Goal: Task Accomplishment & Management: Complete application form

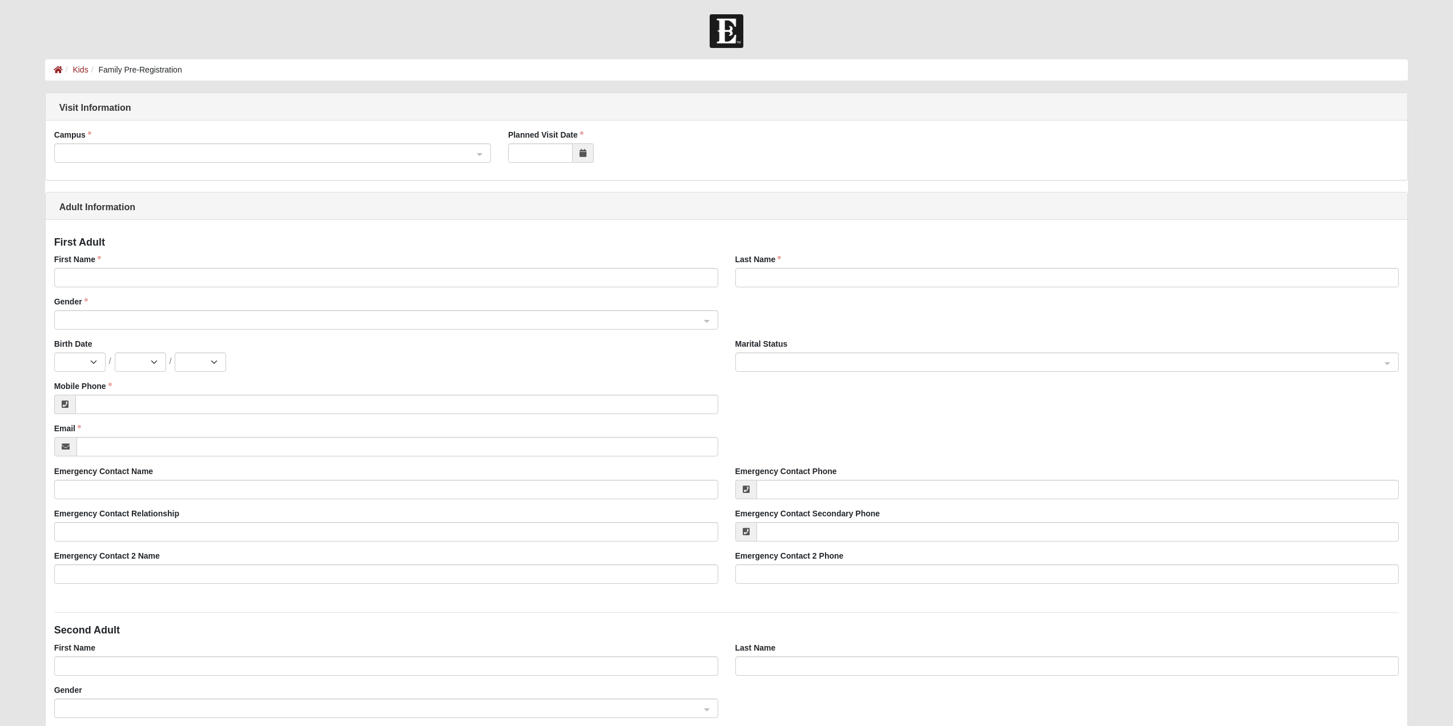
click at [249, 151] on span at bounding box center [268, 153] width 412 height 13
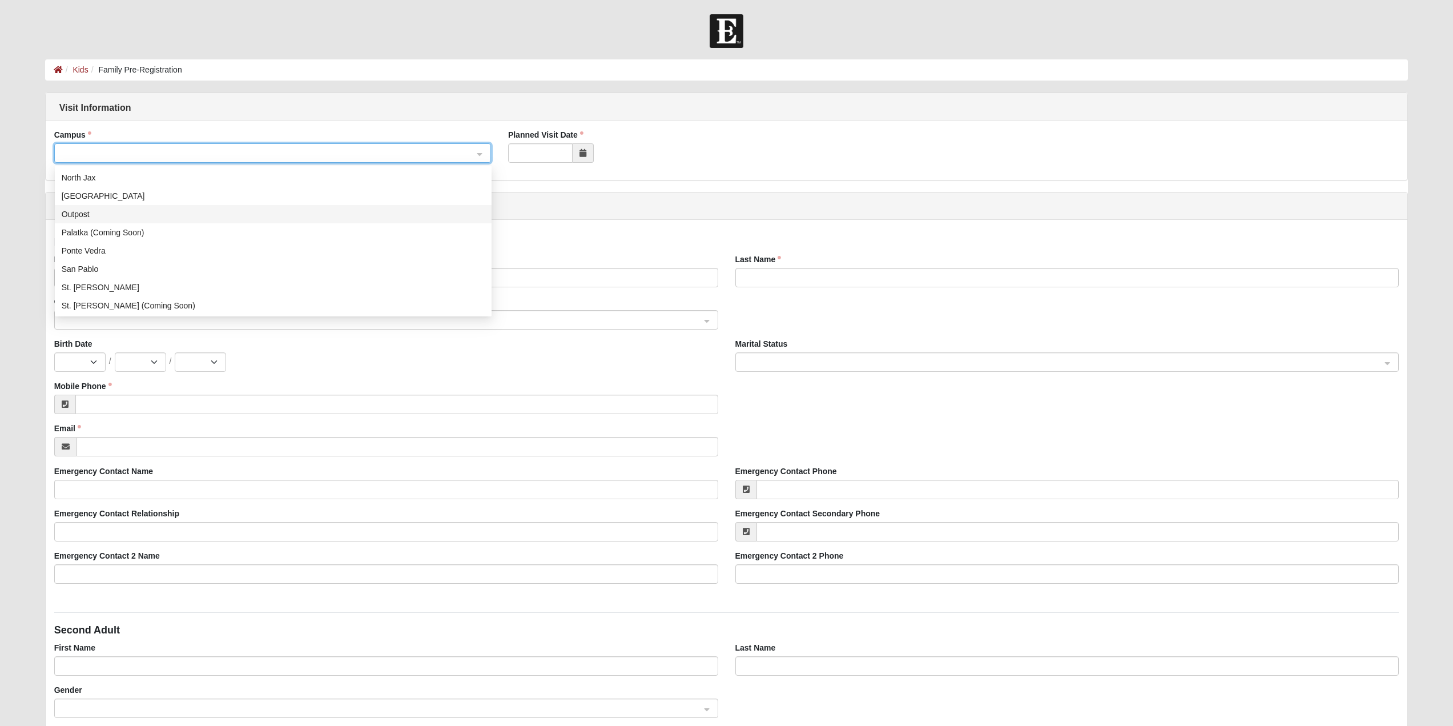
scroll to position [114, 0]
click at [107, 279] on div "St. Johns" at bounding box center [273, 282] width 423 height 13
click at [580, 156] on icon at bounding box center [583, 153] width 7 height 8
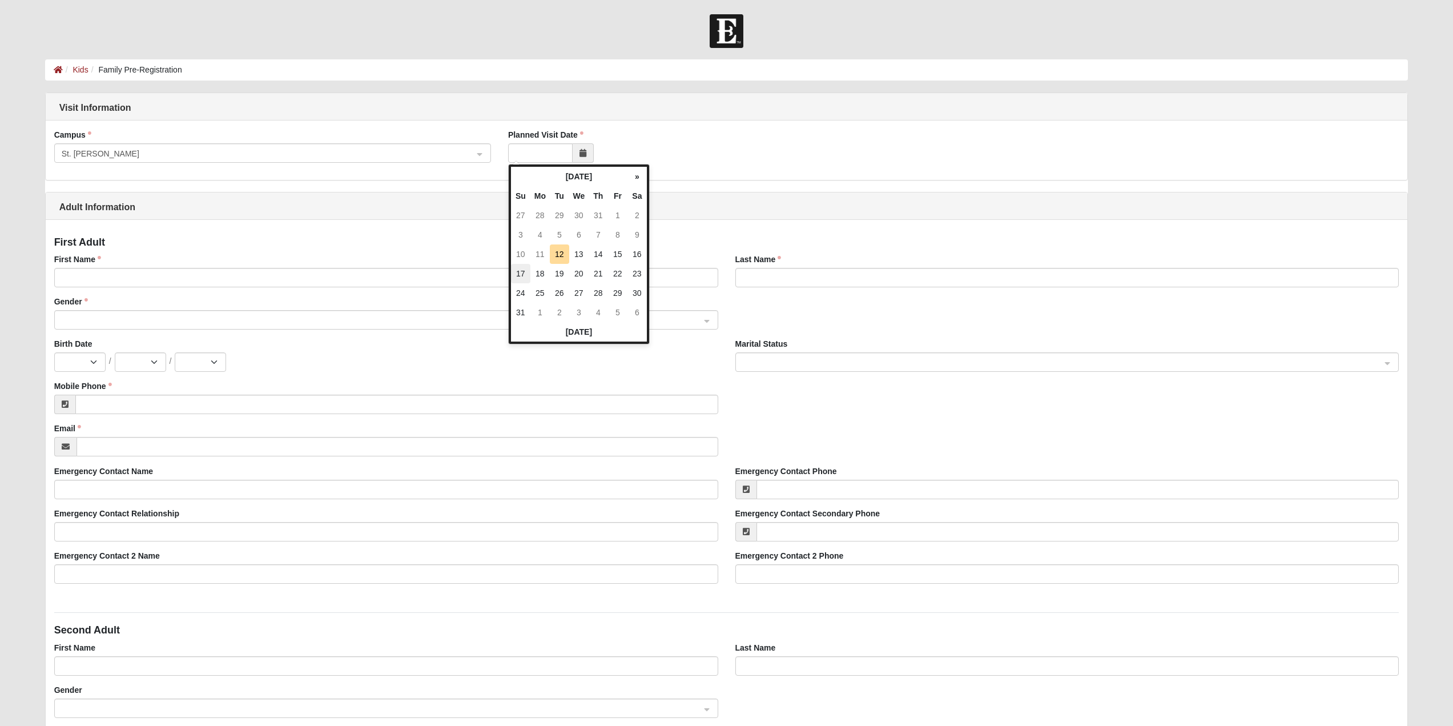
click at [523, 272] on td "17" at bounding box center [520, 273] width 19 height 19
type input "08/17/2025"
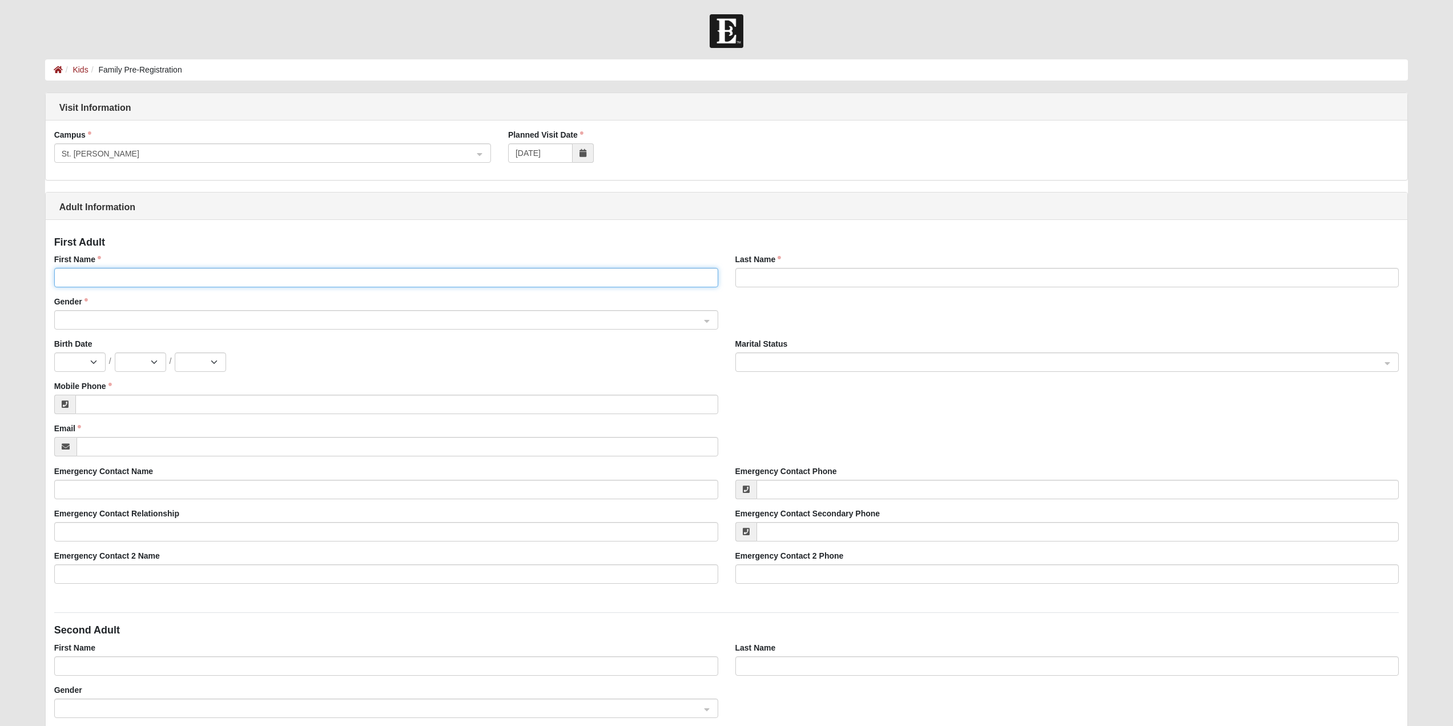
click at [140, 281] on input "First Name" at bounding box center [386, 277] width 664 height 19
type input "Michael"
type input "Crownover"
type input "(805) 320-1617"
type input "vankouwenhoven99@gmail.com"
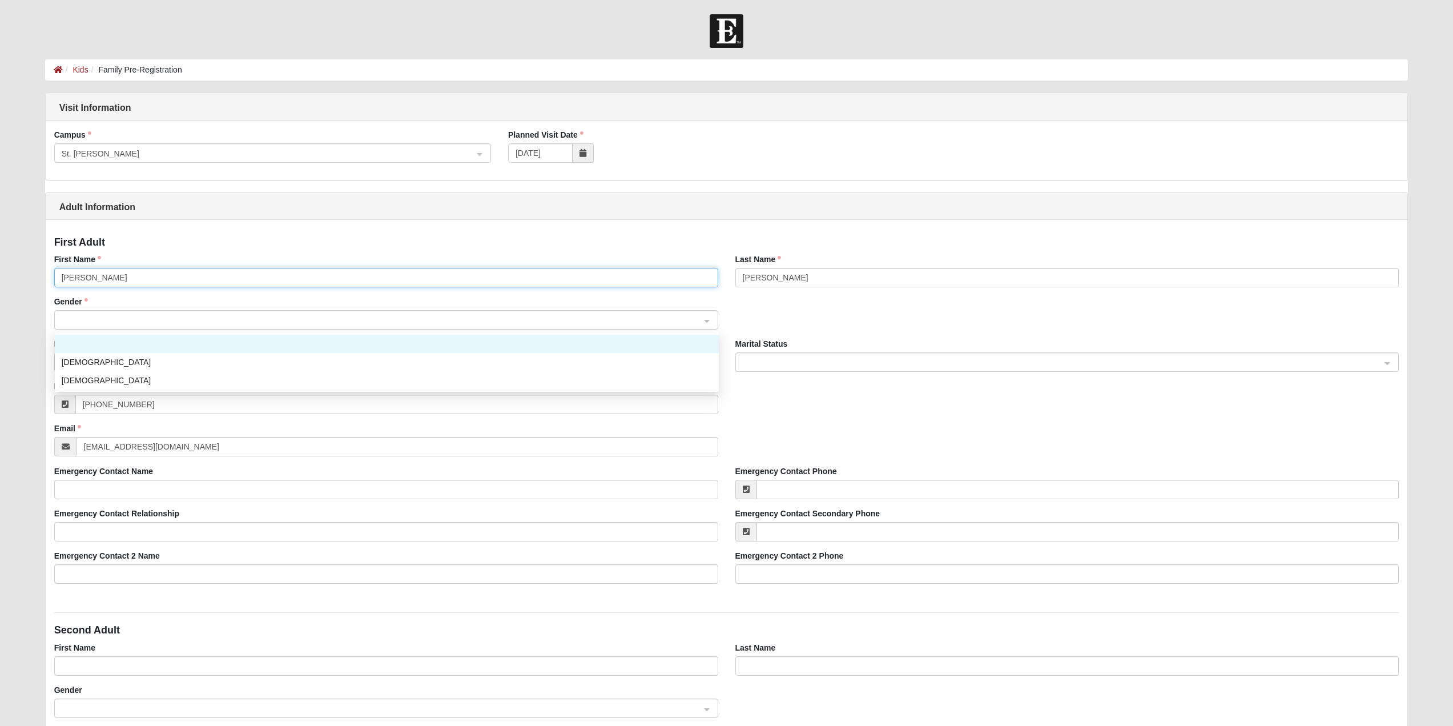
click at [319, 319] on span at bounding box center [381, 320] width 639 height 13
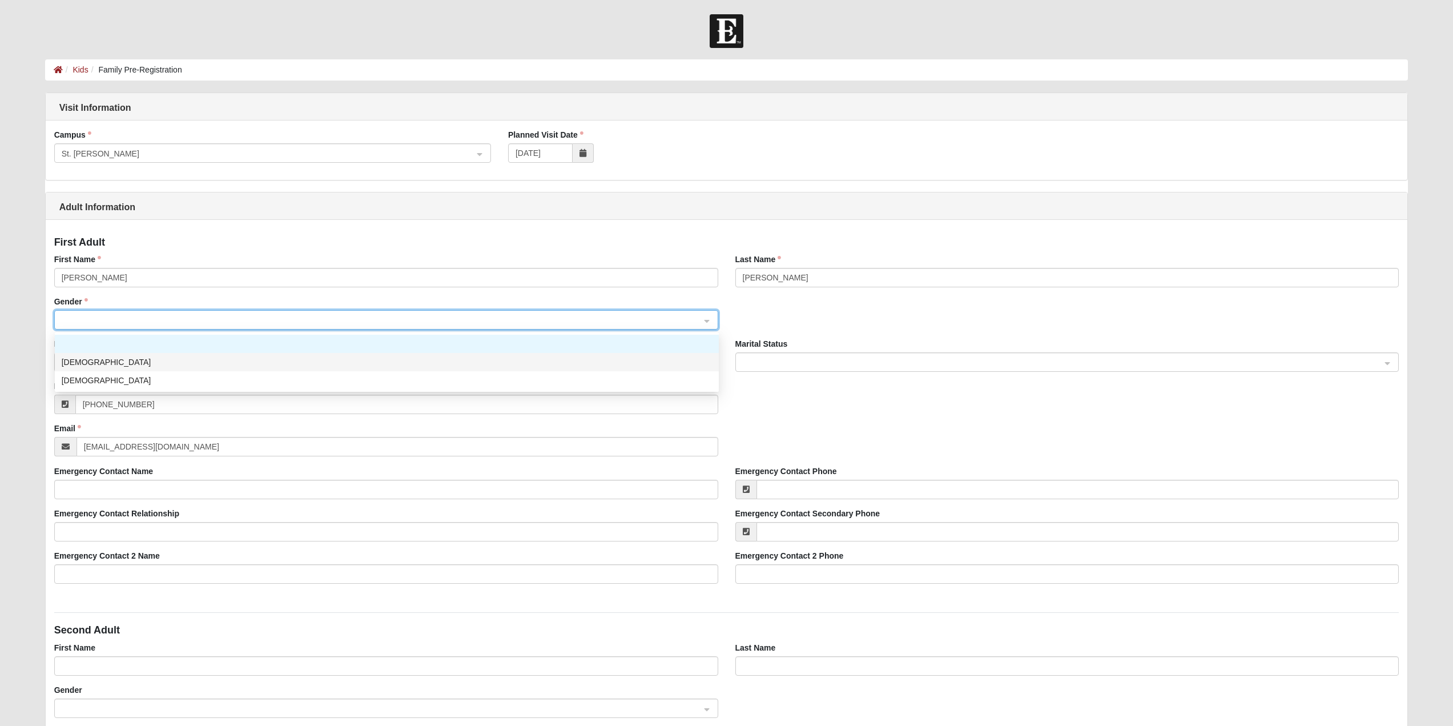
click at [244, 367] on div "Male" at bounding box center [387, 362] width 650 height 13
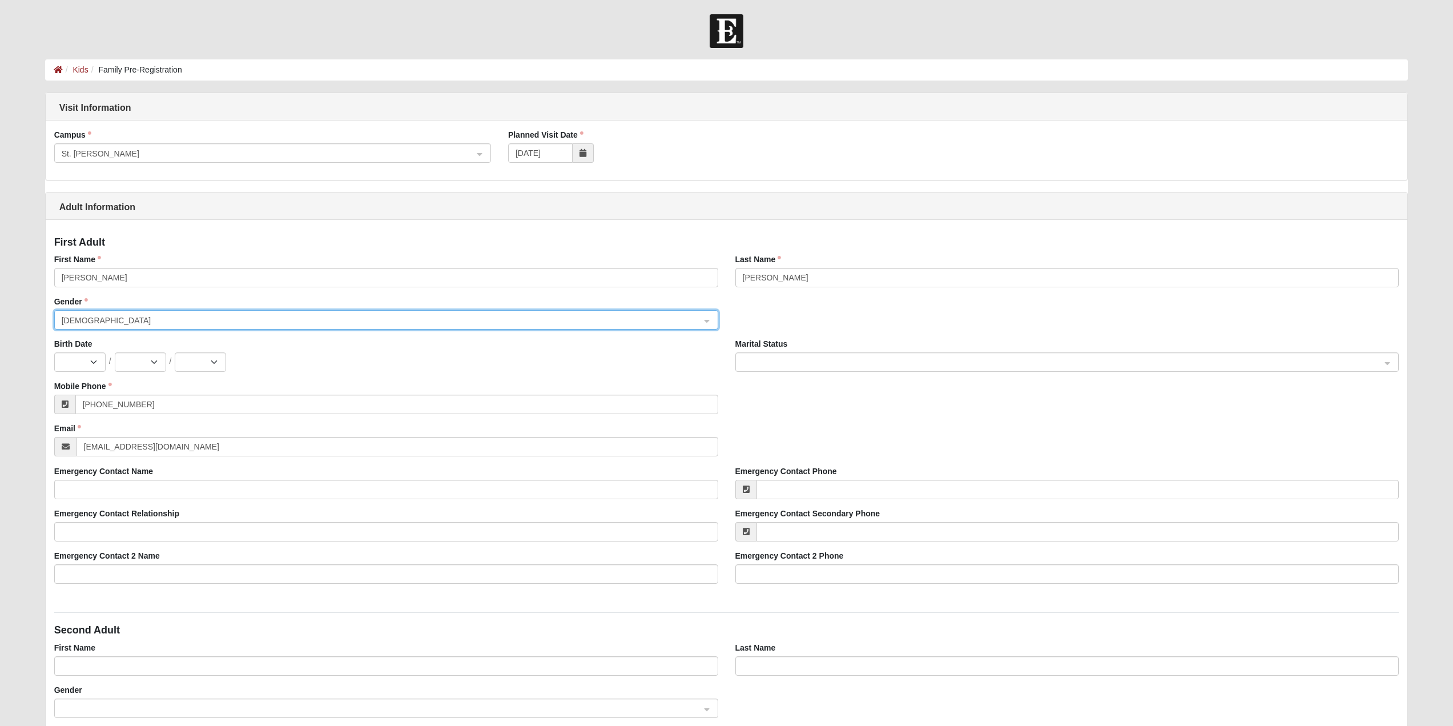
click at [801, 361] on span at bounding box center [1062, 362] width 639 height 13
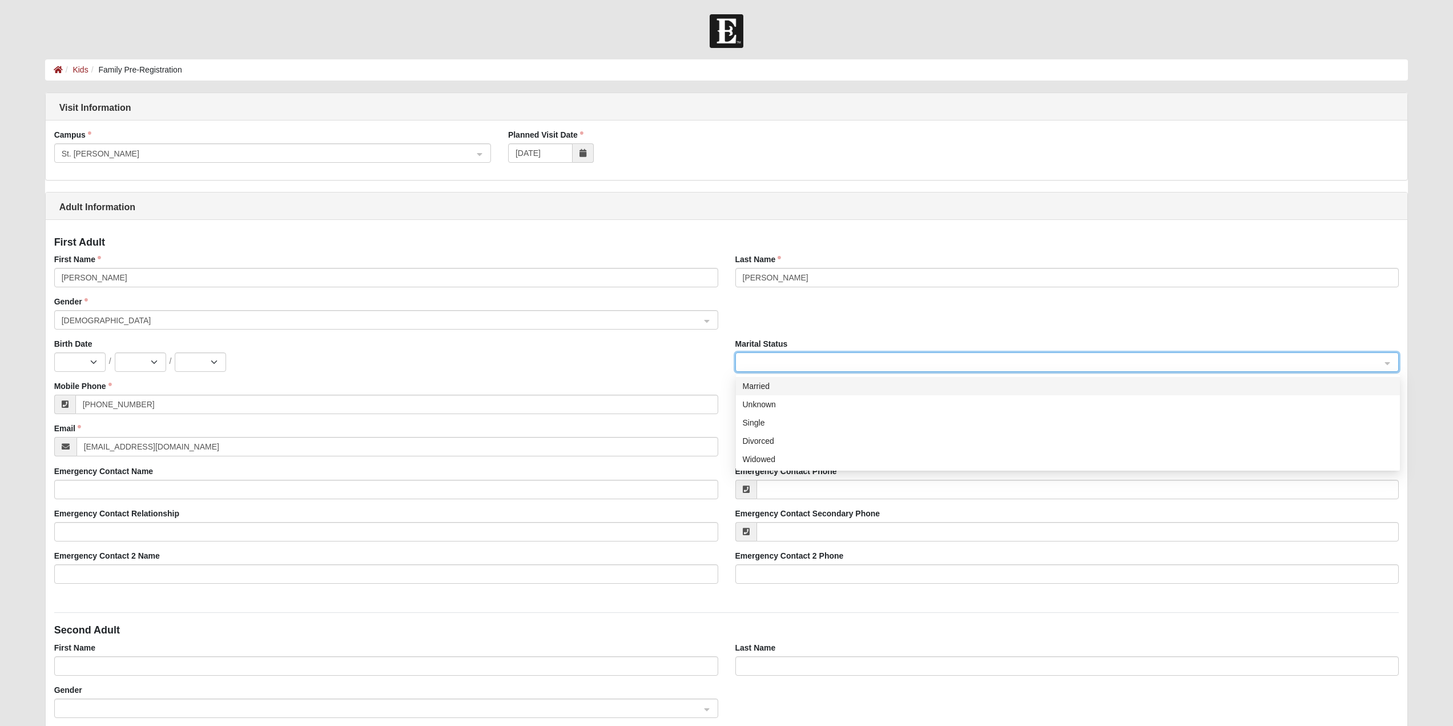
click at [778, 391] on div "Married" at bounding box center [1068, 386] width 650 height 13
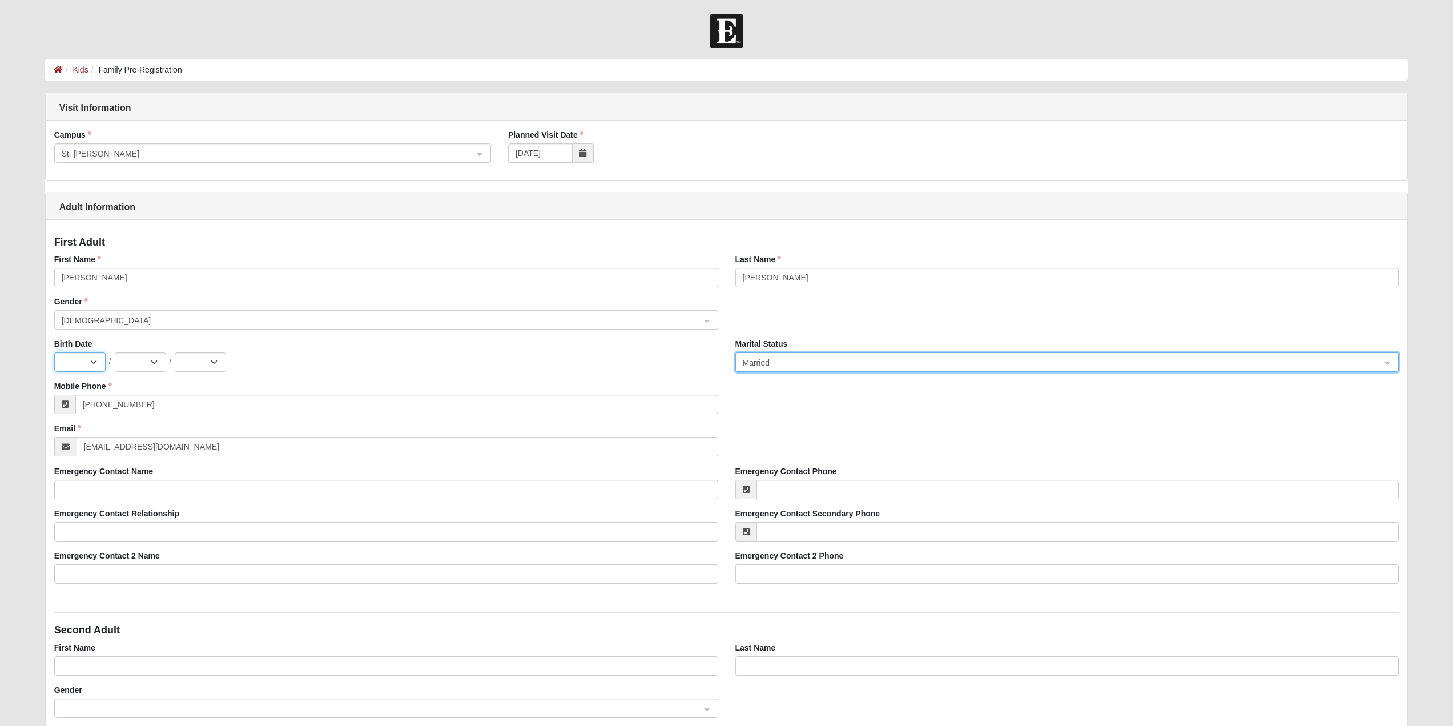
click at [83, 361] on select "Jan Feb Mar Apr May Jun Jul Aug Sep Oct Nov Dec" at bounding box center [79, 361] width 51 height 19
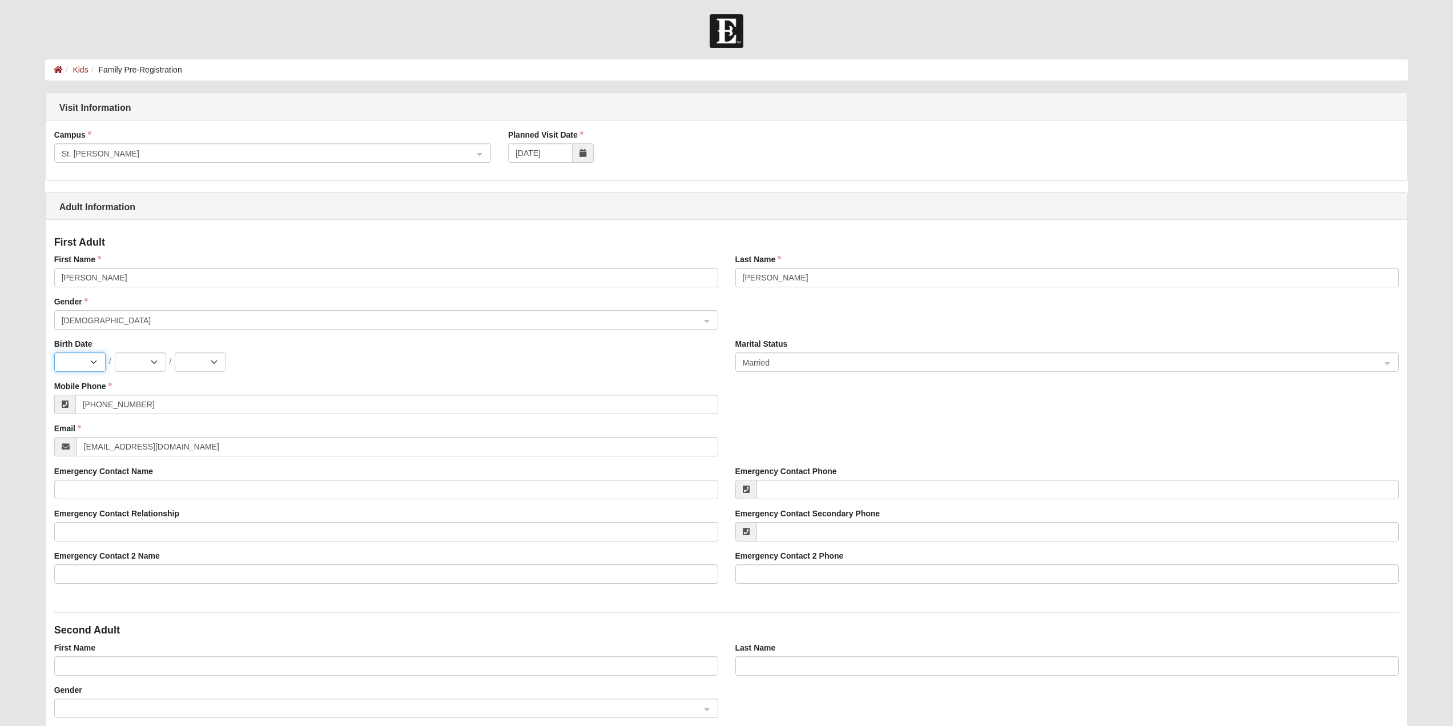
select select "4"
click at [54, 352] on select "Jan Feb Mar Apr May Jun Jul Aug Sep Oct Nov Dec" at bounding box center [79, 361] width 51 height 19
drag, startPoint x: 179, startPoint y: 334, endPoint x: 144, endPoint y: 365, distance: 46.5
click at [144, 365] on select "1 2 3 4 5 6 7 8 9 10 11 12 13 14 15 16 17 18 19 20 21 22 23 24 25 26 27 28 29 30" at bounding box center [140, 361] width 51 height 19
select select "26"
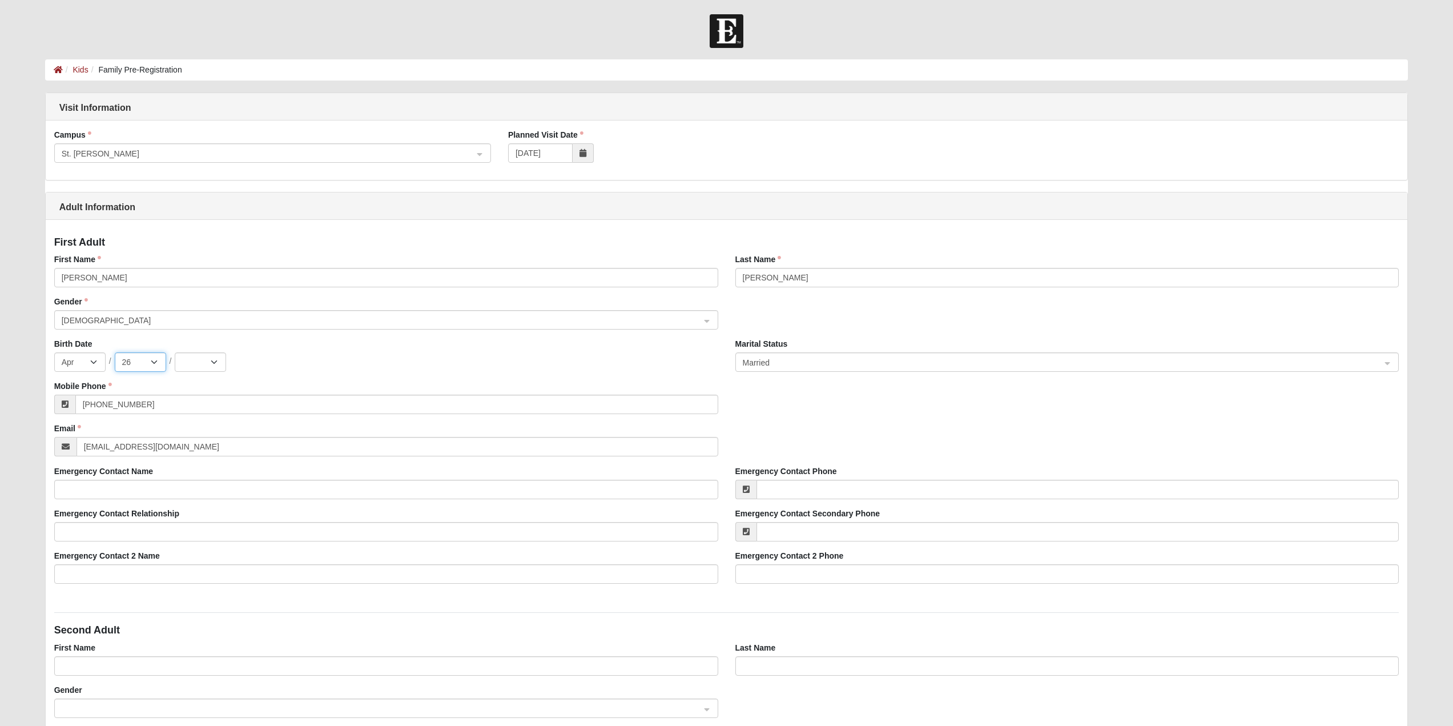
click at [115, 352] on select "1 2 3 4 5 6 7 8 9 10 11 12 13 14 15 16 17 18 19 20 21 22 23 24 25 26 27 28 29 30" at bounding box center [140, 361] width 51 height 19
drag, startPoint x: 214, startPoint y: 354, endPoint x: 212, endPoint y: 365, distance: 10.9
click at [214, 359] on select "2025 2024 2023 2022 2021 2020 2019 2018 2017 2016 2015 2014 2013 2012 2011 2010…" at bounding box center [200, 361] width 51 height 19
select select "1999"
click at [175, 352] on select "2025 2024 2023 2022 2021 2020 2019 2018 2017 2016 2015 2014 2013 2012 2011 2010…" at bounding box center [200, 361] width 51 height 19
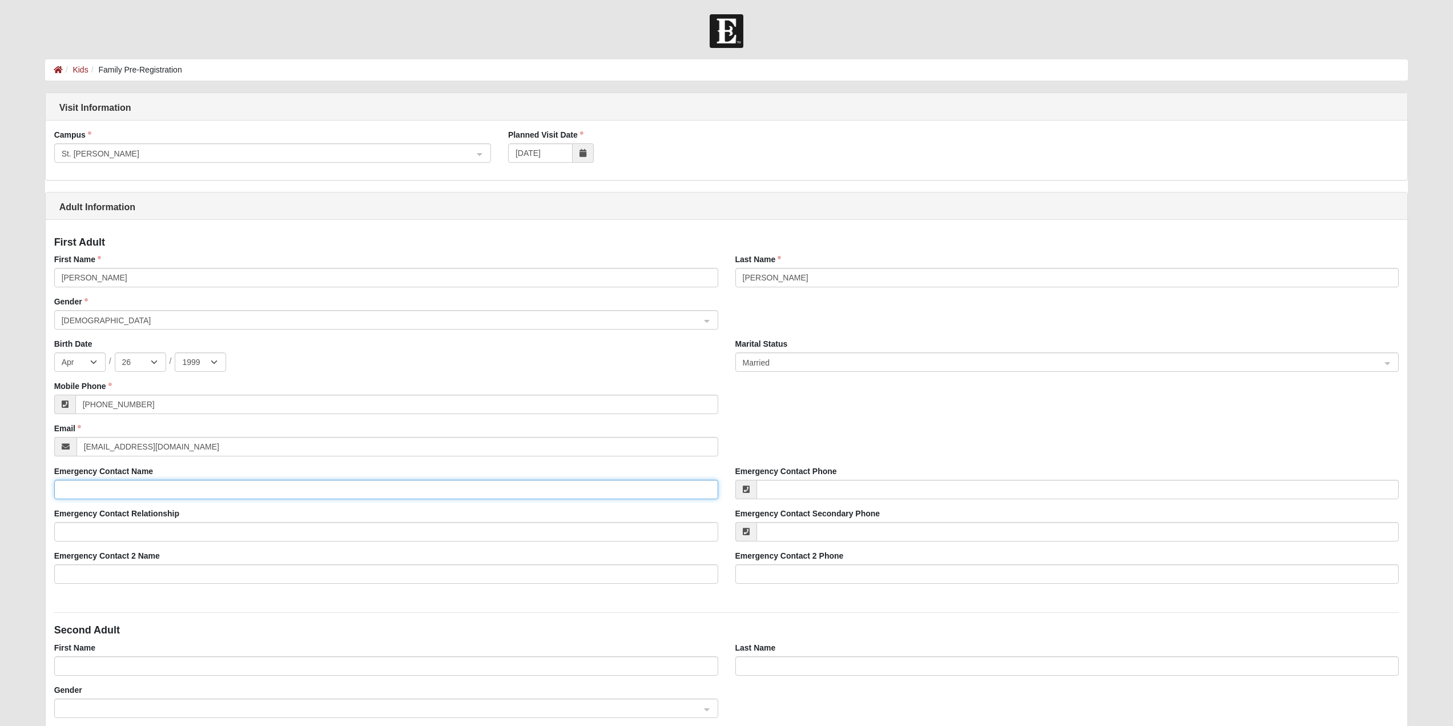
click at [163, 487] on input "Emergency Contact Name" at bounding box center [386, 489] width 664 height 19
click at [313, 353] on div "Jan Feb Mar Apr May Jun Jul Aug Sep Oct Nov Dec / 1 2 3 4 5 6 7 8 9 10 11 12 13…" at bounding box center [386, 361] width 664 height 19
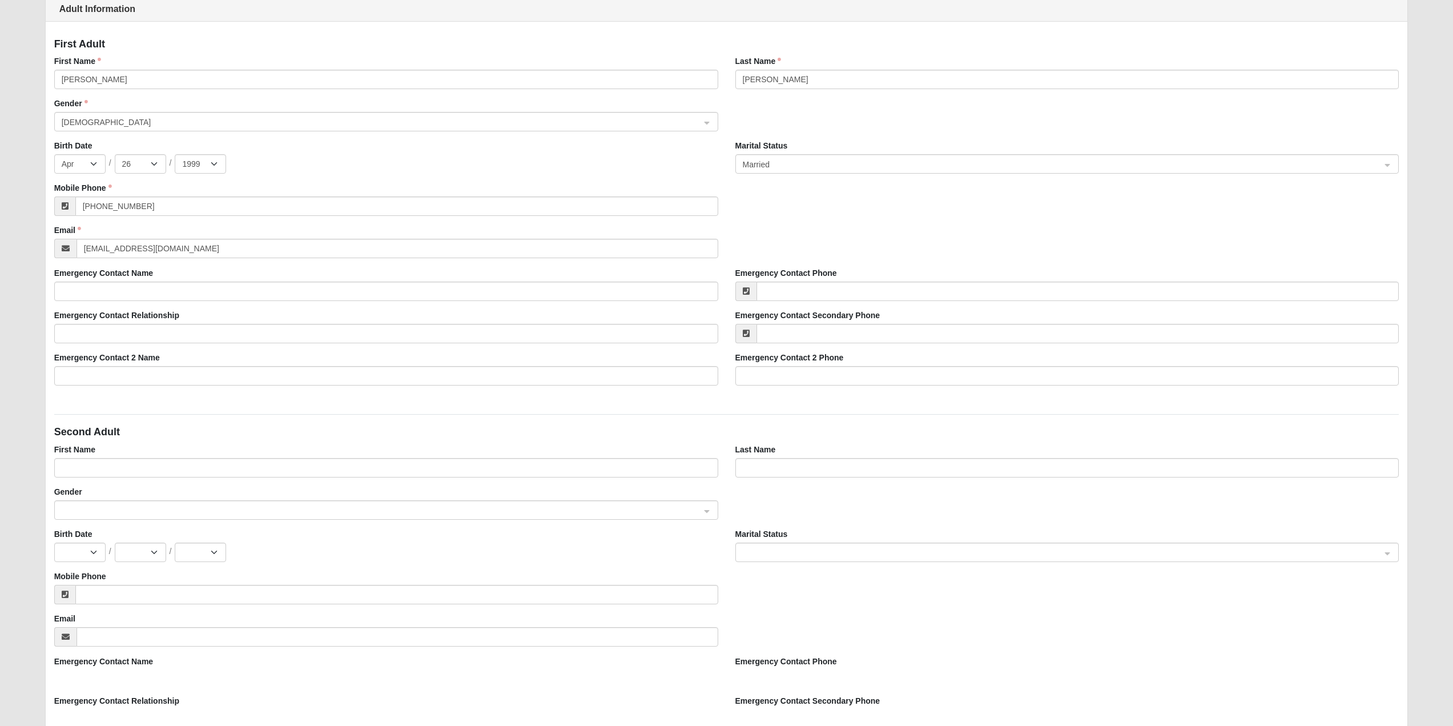
scroll to position [228, 0]
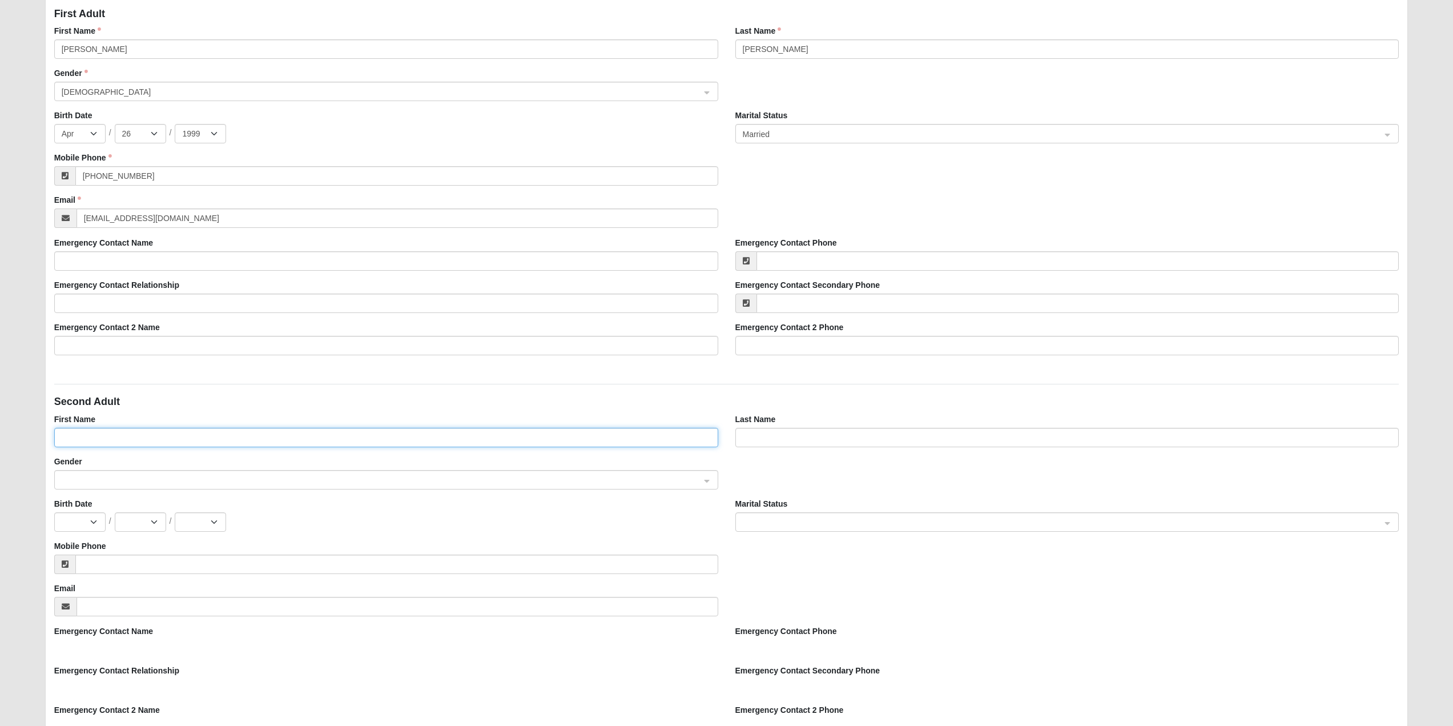
click at [160, 441] on input "First Name" at bounding box center [386, 437] width 664 height 19
type input "Michael"
type input "Crownover"
type input "(805) 320-1617"
type input "vankouwenhoven99@gmail.com"
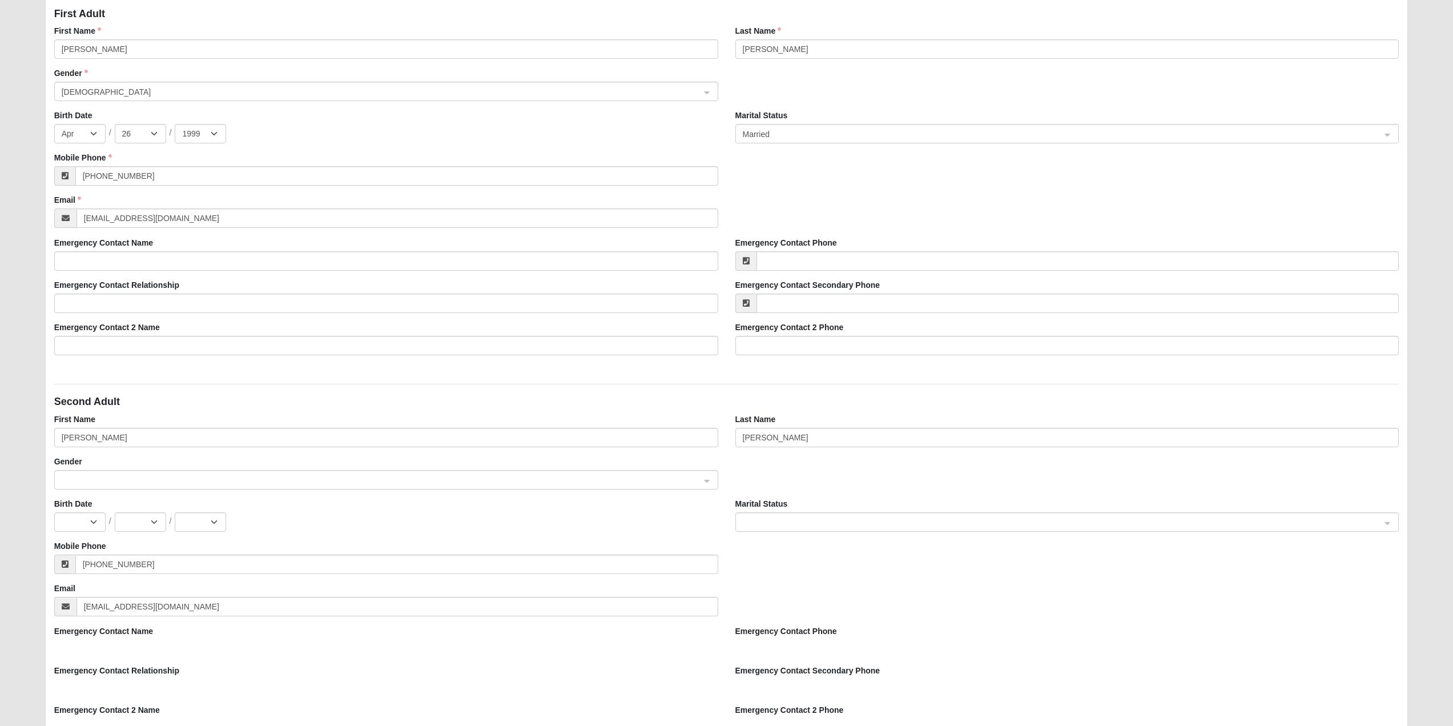
type input "420 Monticello Ave Apt 210B"
type input "Norfolk"
type input "23510"
drag, startPoint x: 167, startPoint y: 425, endPoint x: 9, endPoint y: 433, distance: 158.4
click at [7, 432] on form "Log In Family Pre-Registration Kids Family Pre-Registration Error Please correc…" at bounding box center [726, 507] width 1453 height 1442
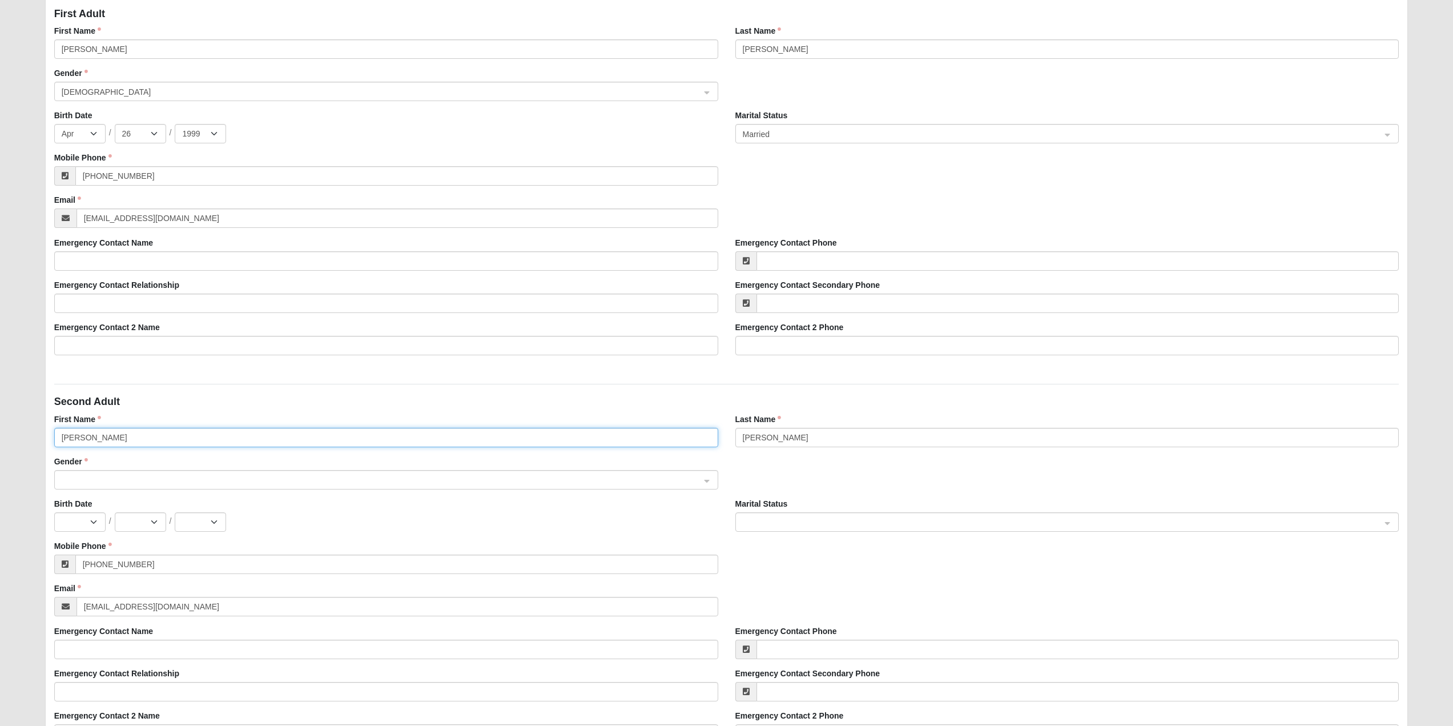
drag, startPoint x: 140, startPoint y: 435, endPoint x: 0, endPoint y: 442, distance: 140.7
click at [0, 442] on form "Log In Family Pre-Registration Kids Family Pre-Registration Error Please correc…" at bounding box center [726, 507] width 1453 height 1442
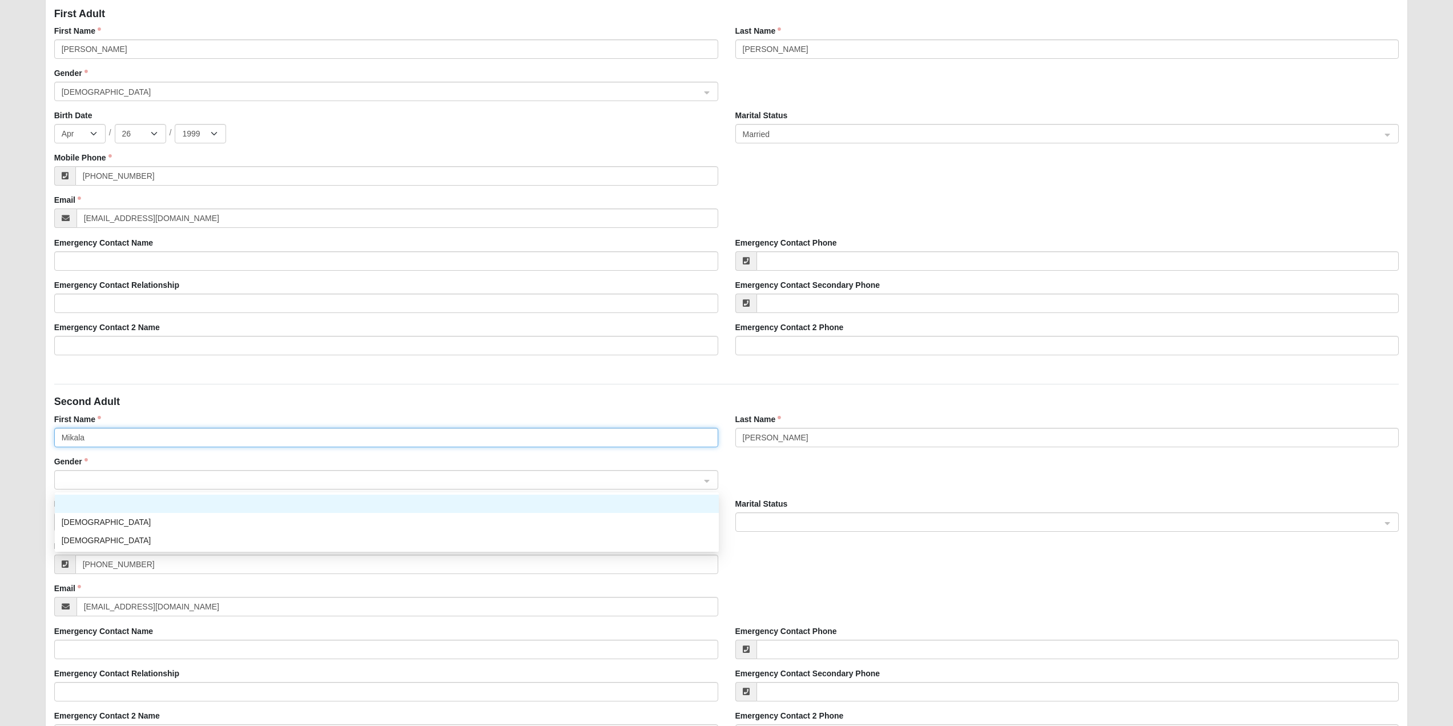
click at [93, 481] on span at bounding box center [381, 480] width 639 height 13
type input "Mikala"
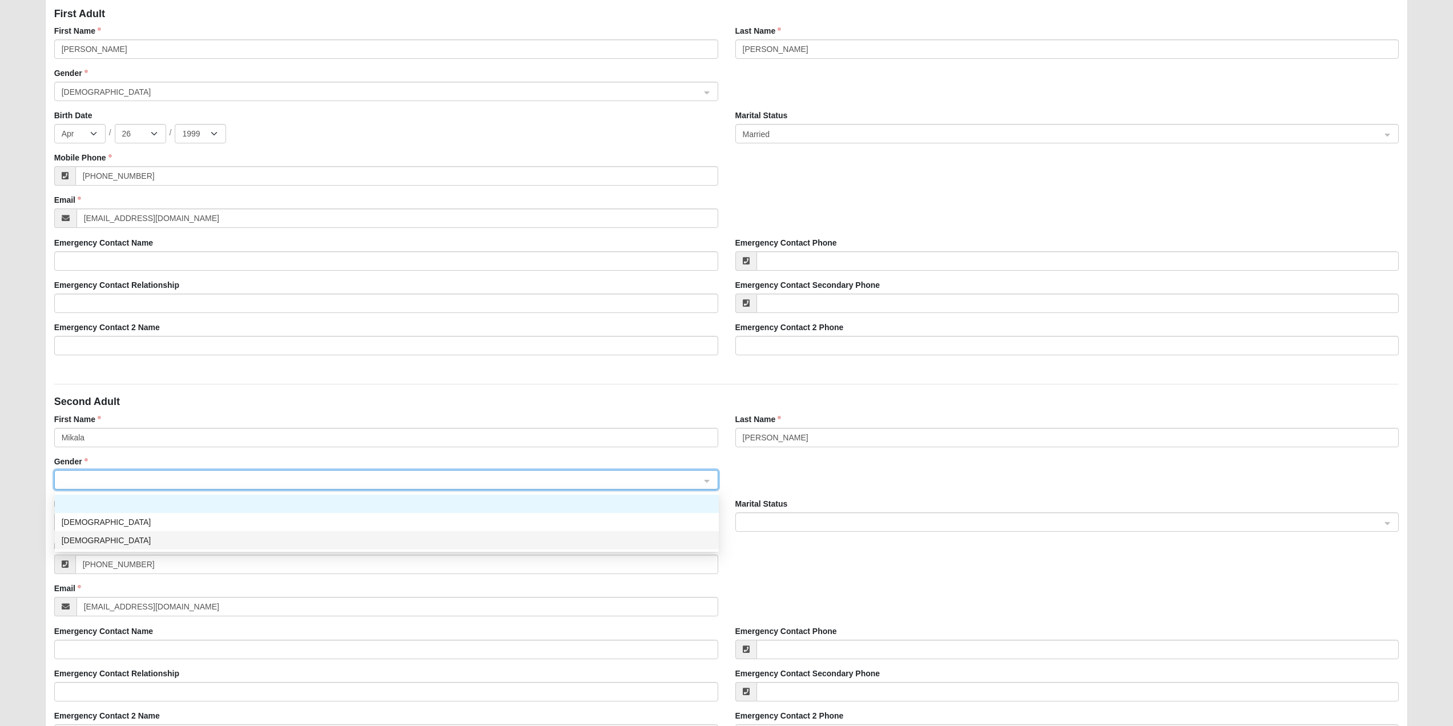
click at [76, 544] on div "Female" at bounding box center [387, 540] width 650 height 13
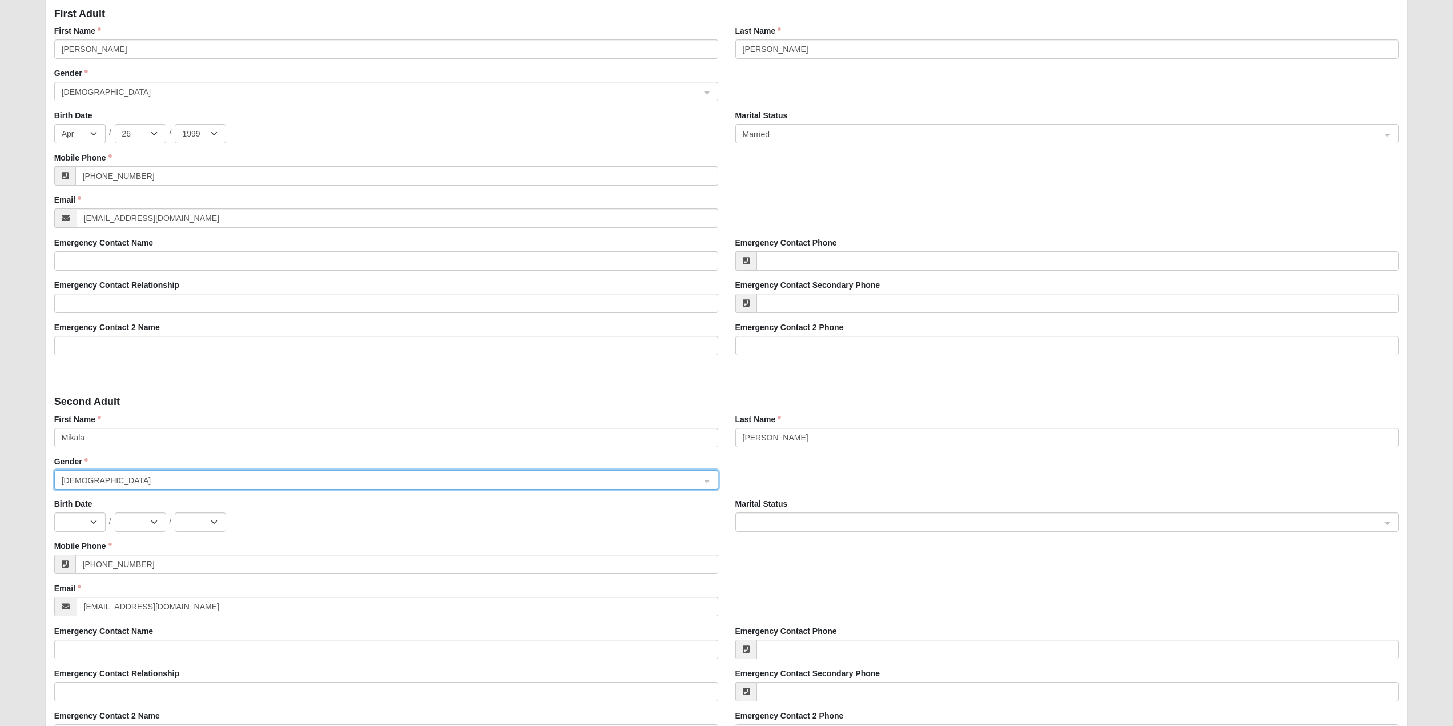
click at [776, 520] on span at bounding box center [1062, 522] width 639 height 13
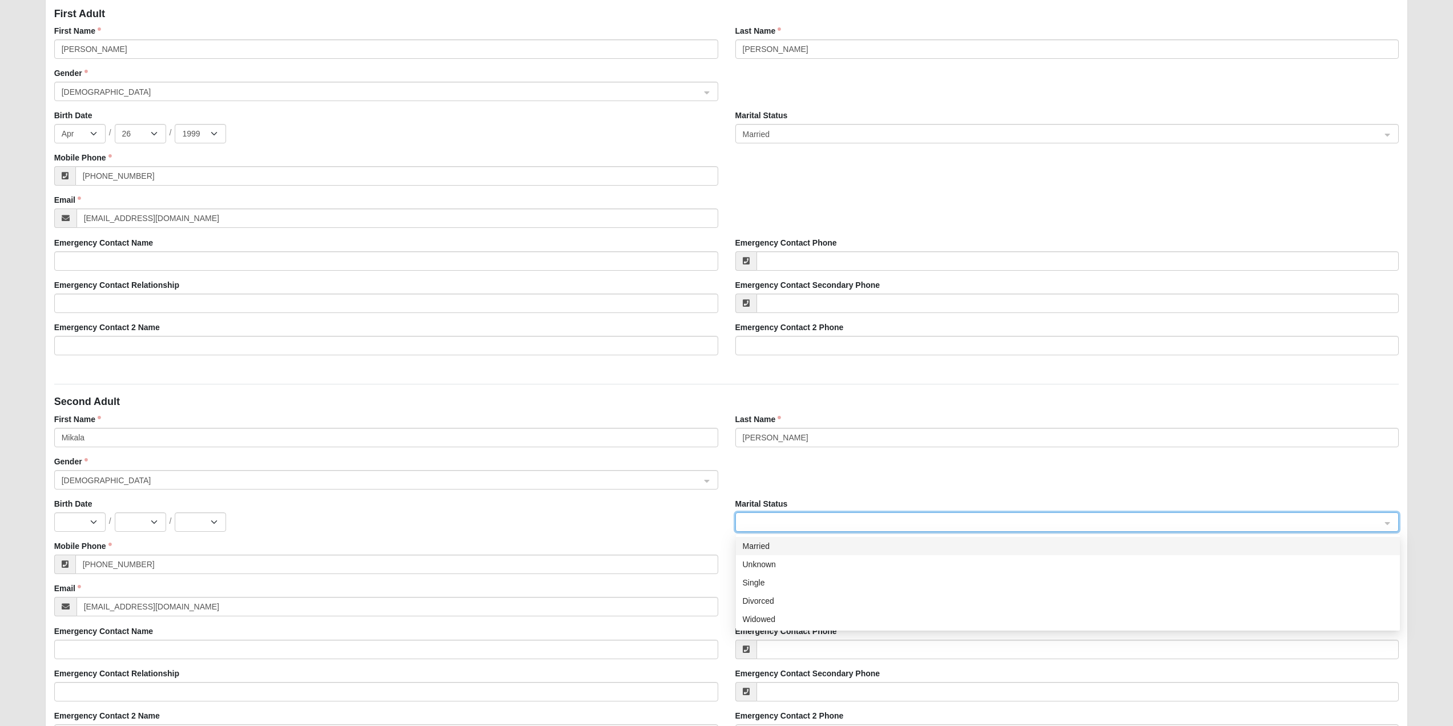
click at [760, 545] on div "Married" at bounding box center [1068, 546] width 650 height 13
click at [80, 528] on select "Jan Feb Mar Apr May Jun Jul Aug Sep Oct Nov Dec" at bounding box center [79, 521] width 51 height 19
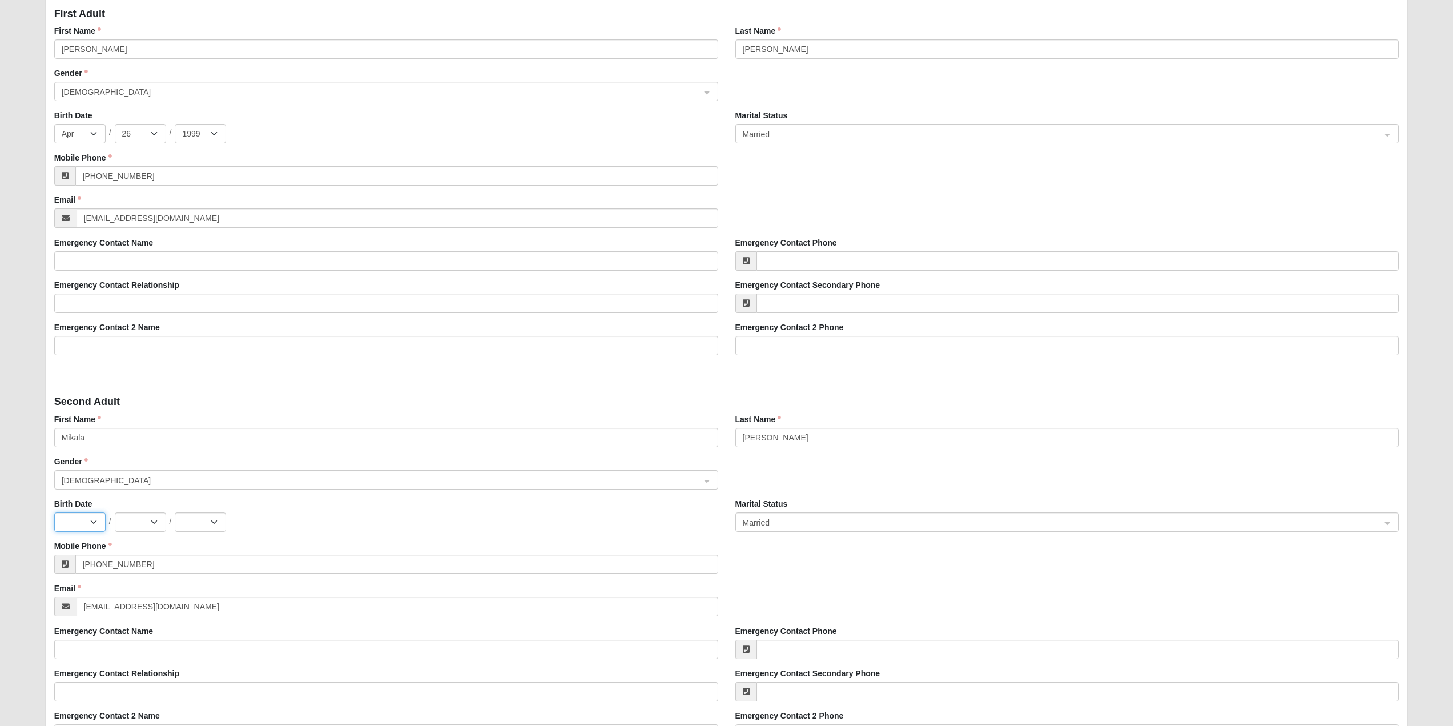
select select "5"
click at [54, 512] on select "Jan Feb Mar Apr May Jun Jul Aug Sep Oct Nov Dec" at bounding box center [79, 521] width 51 height 19
click at [136, 519] on select "1 2 3 4 5 6 7 8 9 10 11 12 13 14 15 16 17 18 19 20 21 22 23 24 25 26 27 28 29 3…" at bounding box center [140, 521] width 51 height 19
select select "24"
click at [115, 512] on select "1 2 3 4 5 6 7 8 9 10 11 12 13 14 15 16 17 18 19 20 21 22 23 24 25 26 27 28 29 3…" at bounding box center [140, 521] width 51 height 19
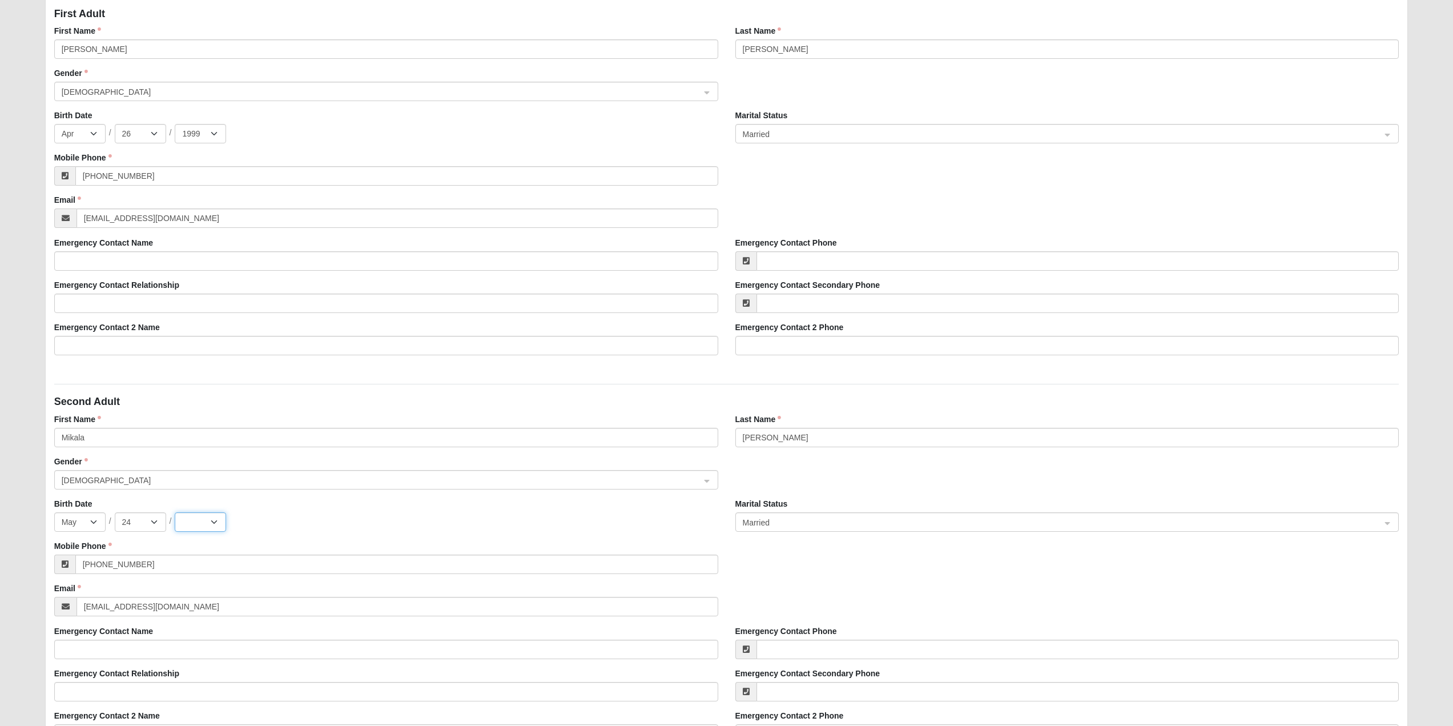
click at [206, 526] on select "2025 2024 2023 2022 2021 2020 2019 2018 2017 2016 2015 2014 2013 2012 2011 2010…" at bounding box center [200, 521] width 51 height 19
select select "1997"
click at [175, 512] on select "2025 2024 2023 2022 2021 2020 2019 2018 2017 2016 2015 2014 2013 2012 2011 2010…" at bounding box center [200, 521] width 51 height 19
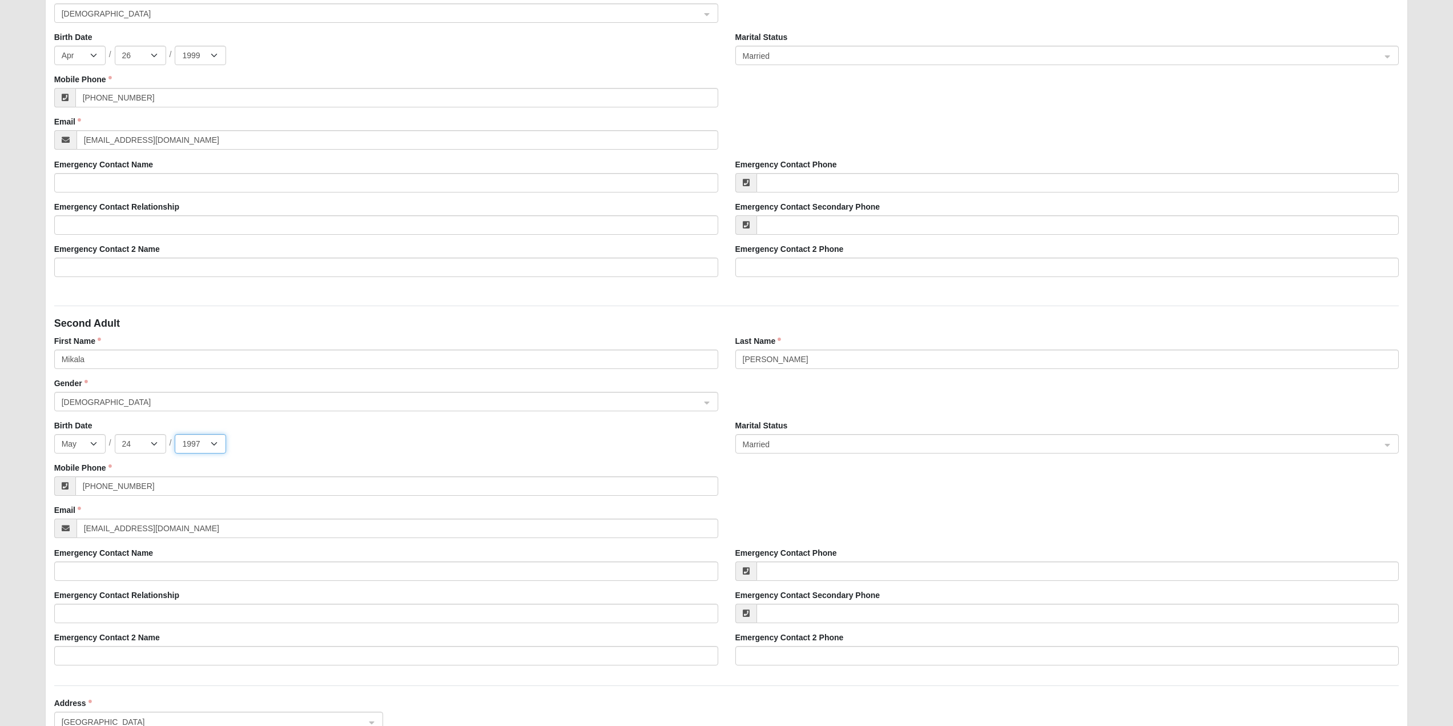
scroll to position [343, 0]
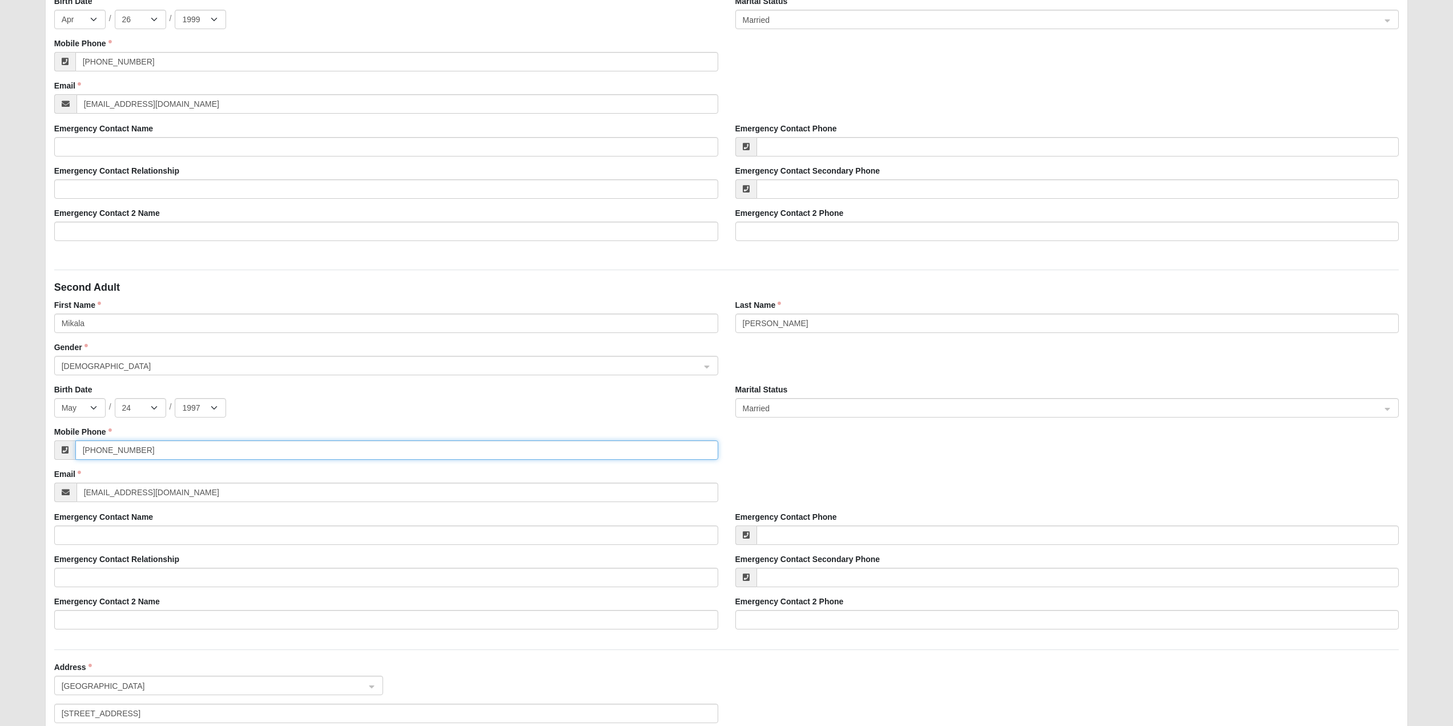
drag, startPoint x: 221, startPoint y: 452, endPoint x: 34, endPoint y: 459, distance: 187.5
click at [34, 459] on form "Log In Family Pre-Registration Kids Family Pre-Registration Error Please correc…" at bounding box center [726, 393] width 1453 height 1442
type input "(559) 997-9193"
drag, startPoint x: 282, startPoint y: 491, endPoint x: 28, endPoint y: 489, distance: 254.1
click at [28, 489] on form "Log In Family Pre-Registration Kids Family Pre-Registration Error Please correc…" at bounding box center [726, 393] width 1453 height 1442
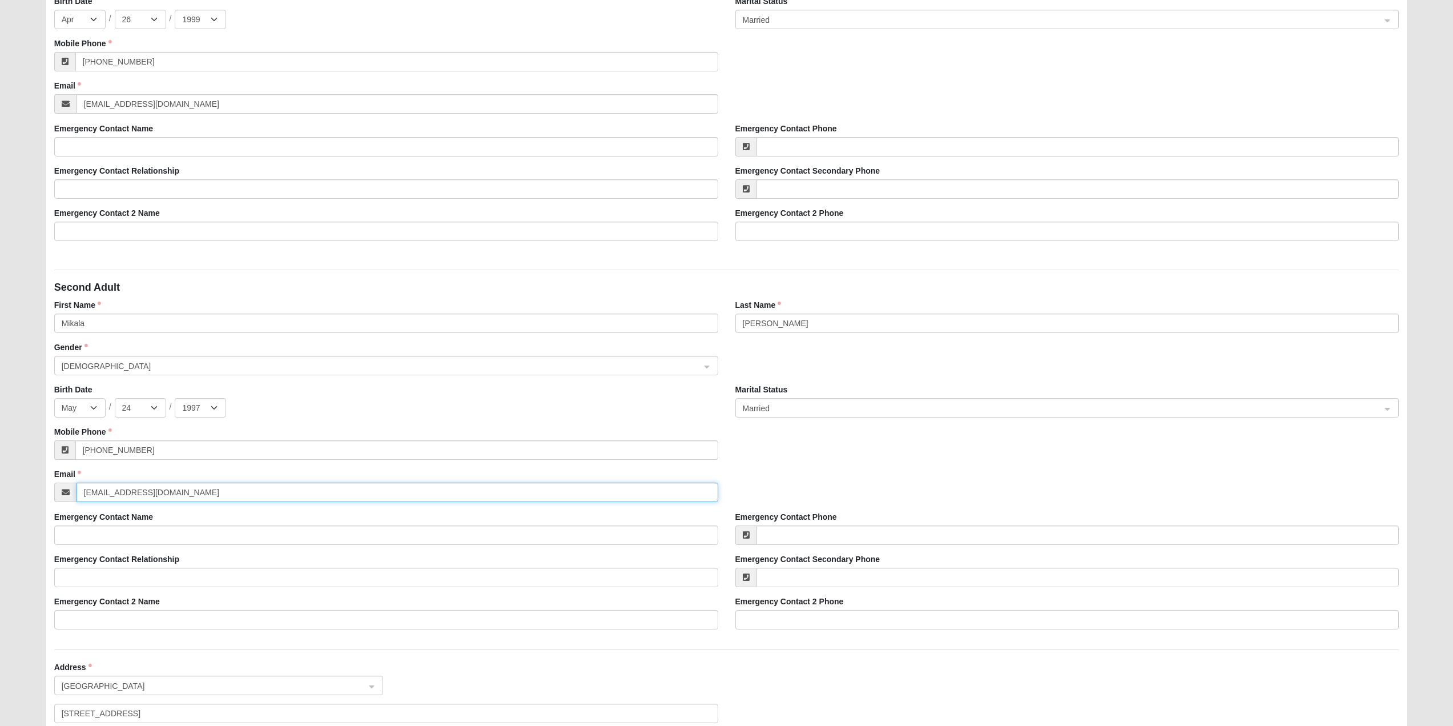
type input "msalakim@gmail.com"
click at [139, 531] on input "Emergency Contact Name" at bounding box center [386, 534] width 664 height 19
click at [151, 530] on input "Emergency Contact Name" at bounding box center [386, 534] width 664 height 19
click at [202, 523] on div "Emergency Contact Name" at bounding box center [386, 528] width 664 height 34
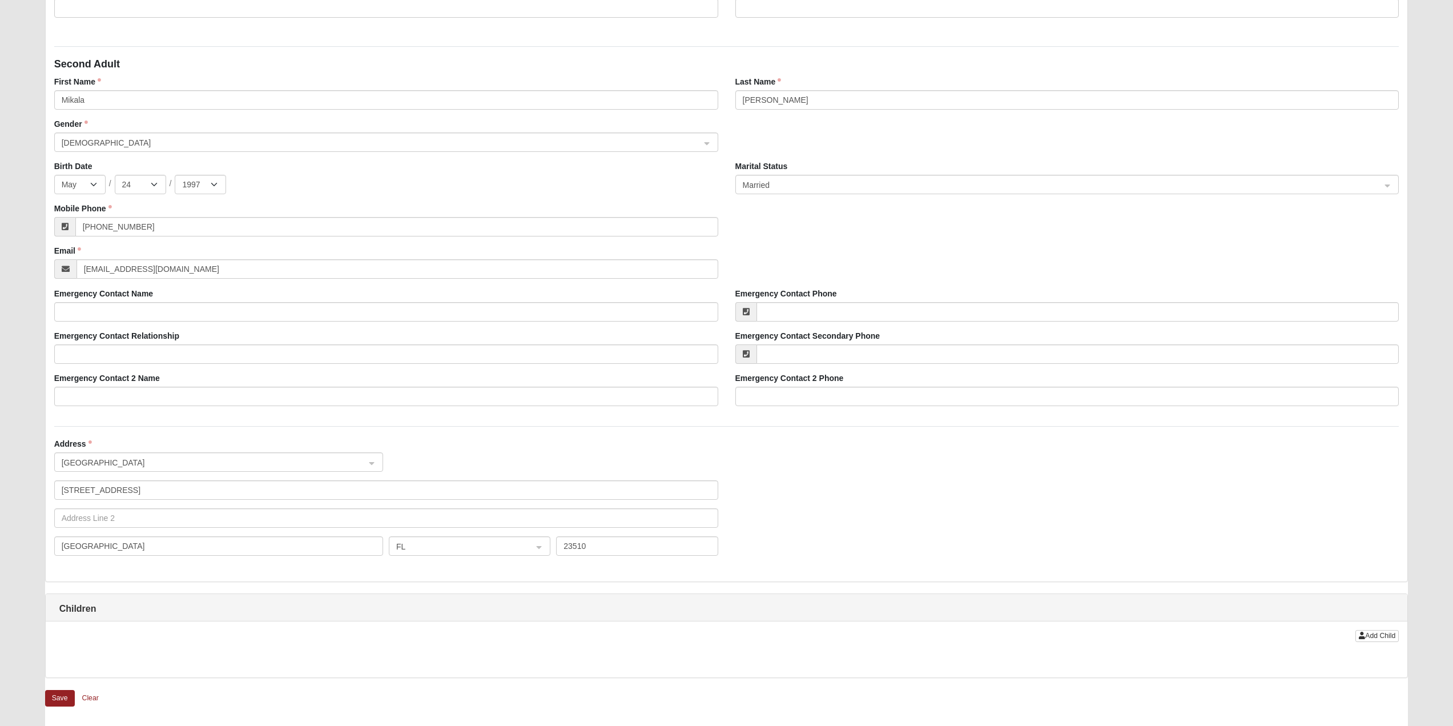
scroll to position [571, 0]
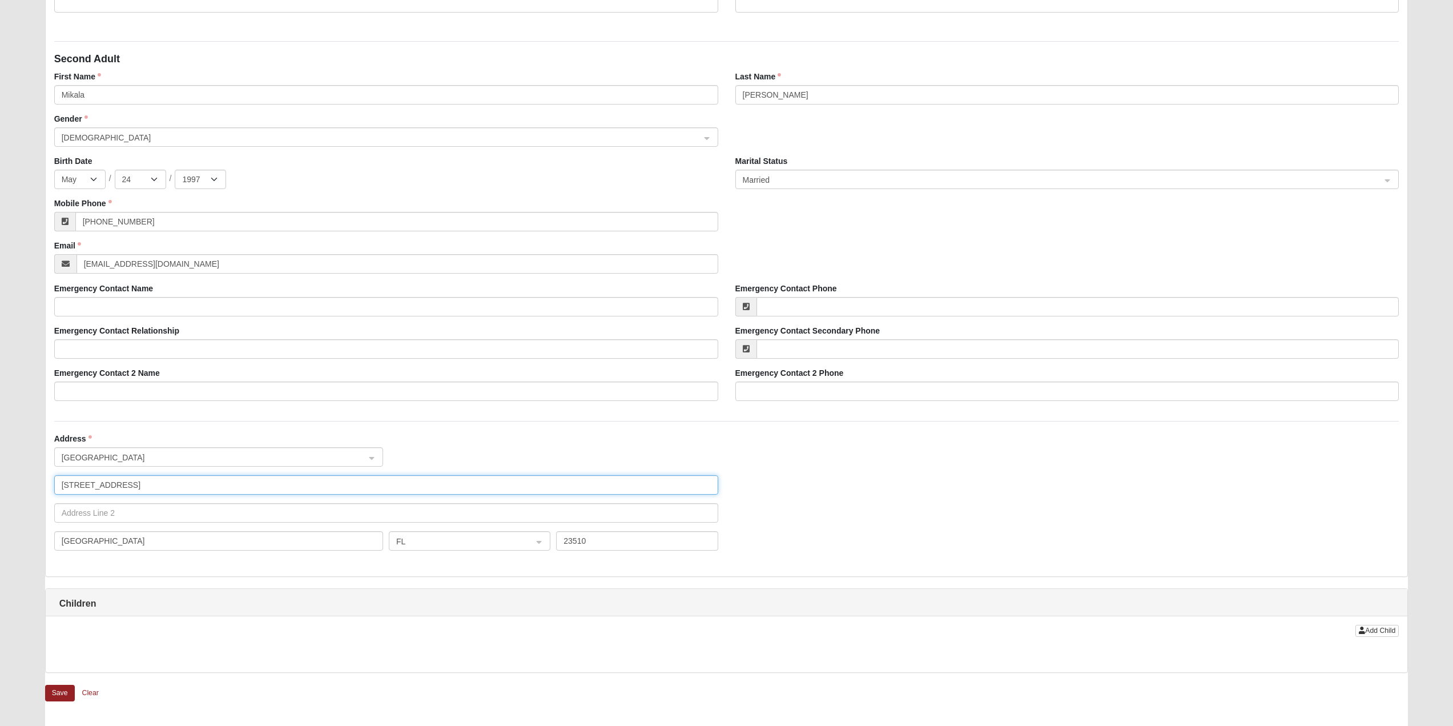
drag, startPoint x: 181, startPoint y: 483, endPoint x: 0, endPoint y: 494, distance: 181.4
click at [0, 494] on form "Log In Family Pre-Registration Kids Family Pre-Registration Error Please correc…" at bounding box center [726, 164] width 1453 height 1442
type input "13505 Citicards Way"
click at [120, 511] on input "text" at bounding box center [386, 512] width 664 height 19
type input "3103"
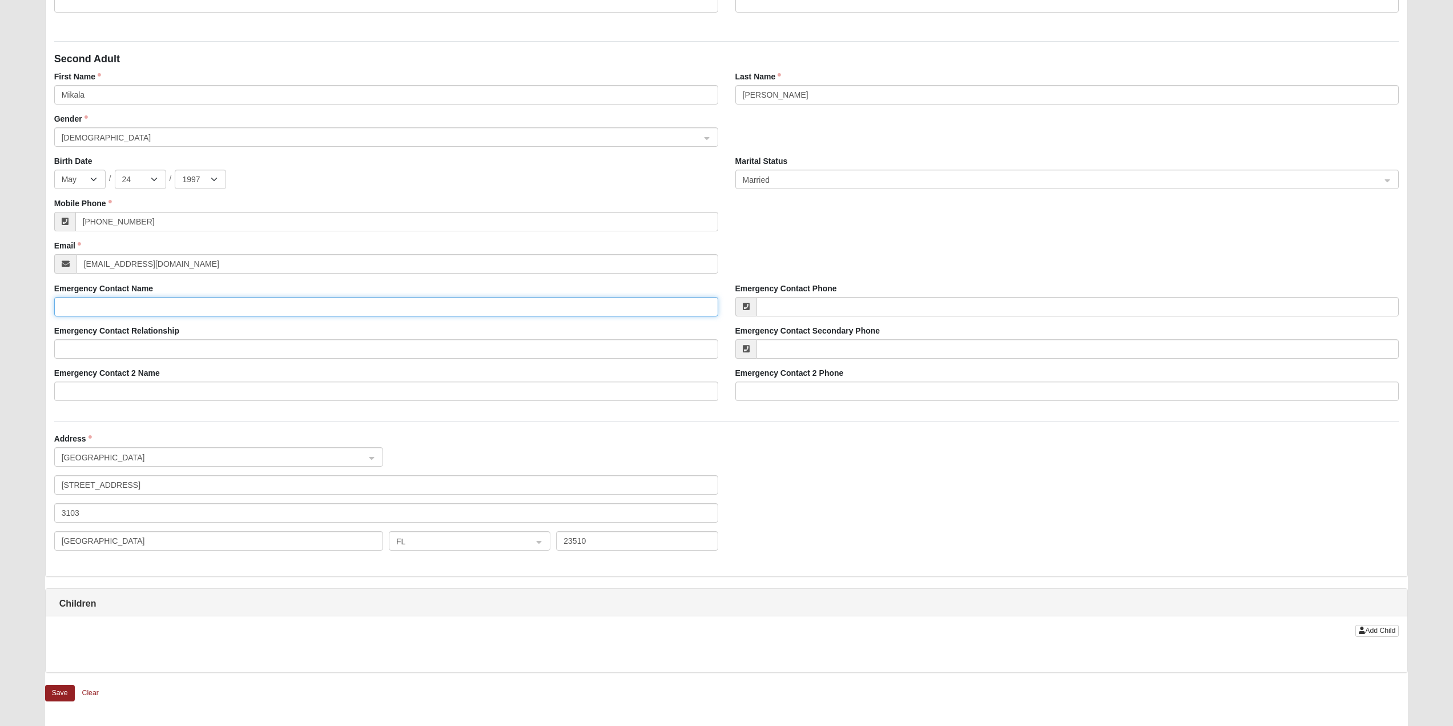
type input "Michael Crownover"
drag, startPoint x: 128, startPoint y: 543, endPoint x: 42, endPoint y: 554, distance: 86.3
click at [42, 554] on div "Please correct the following: Family Pre-Registration Visit Information Campus …" at bounding box center [727, 187] width 1381 height 1333
type input "Jacksonville"
drag, startPoint x: 605, startPoint y: 536, endPoint x: 472, endPoint y: 547, distance: 133.5
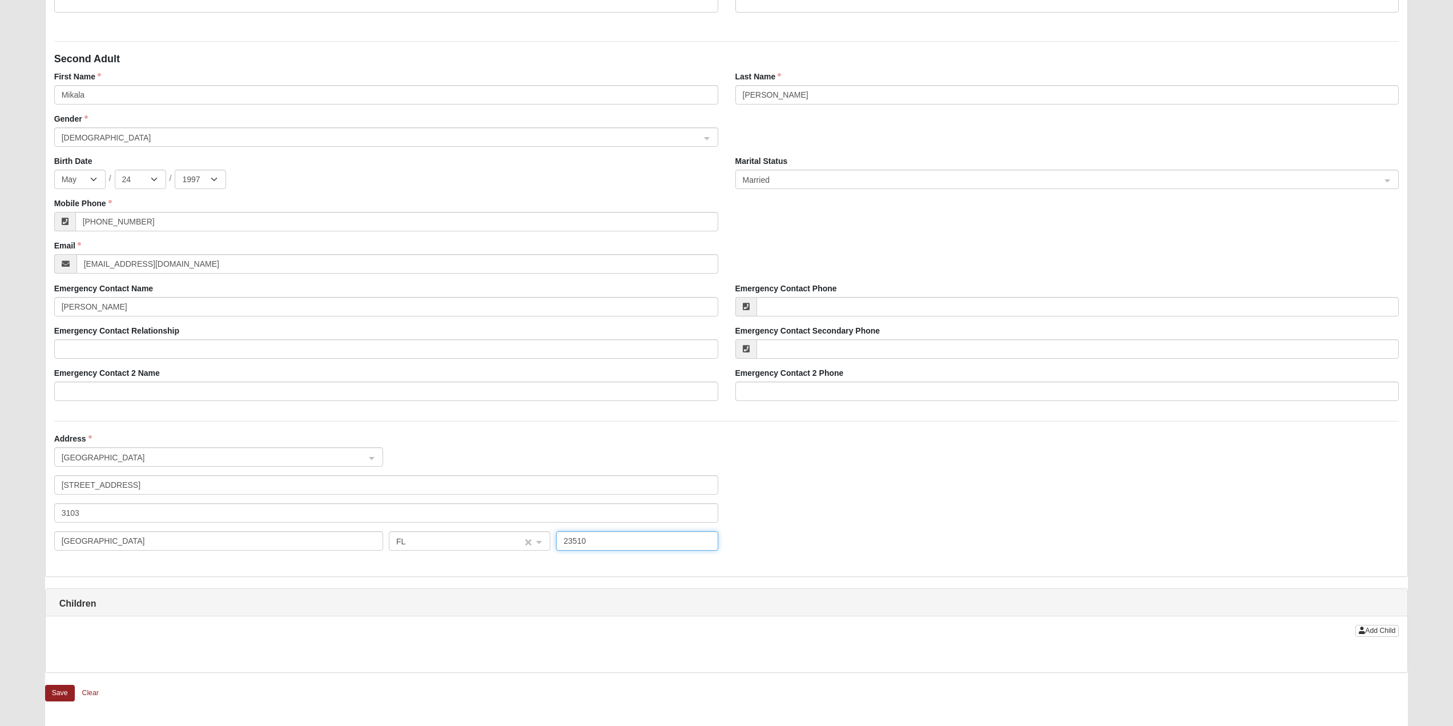
click at [472, 547] on div "Jacksonville FL 23510" at bounding box center [386, 545] width 670 height 28
type input "32258"
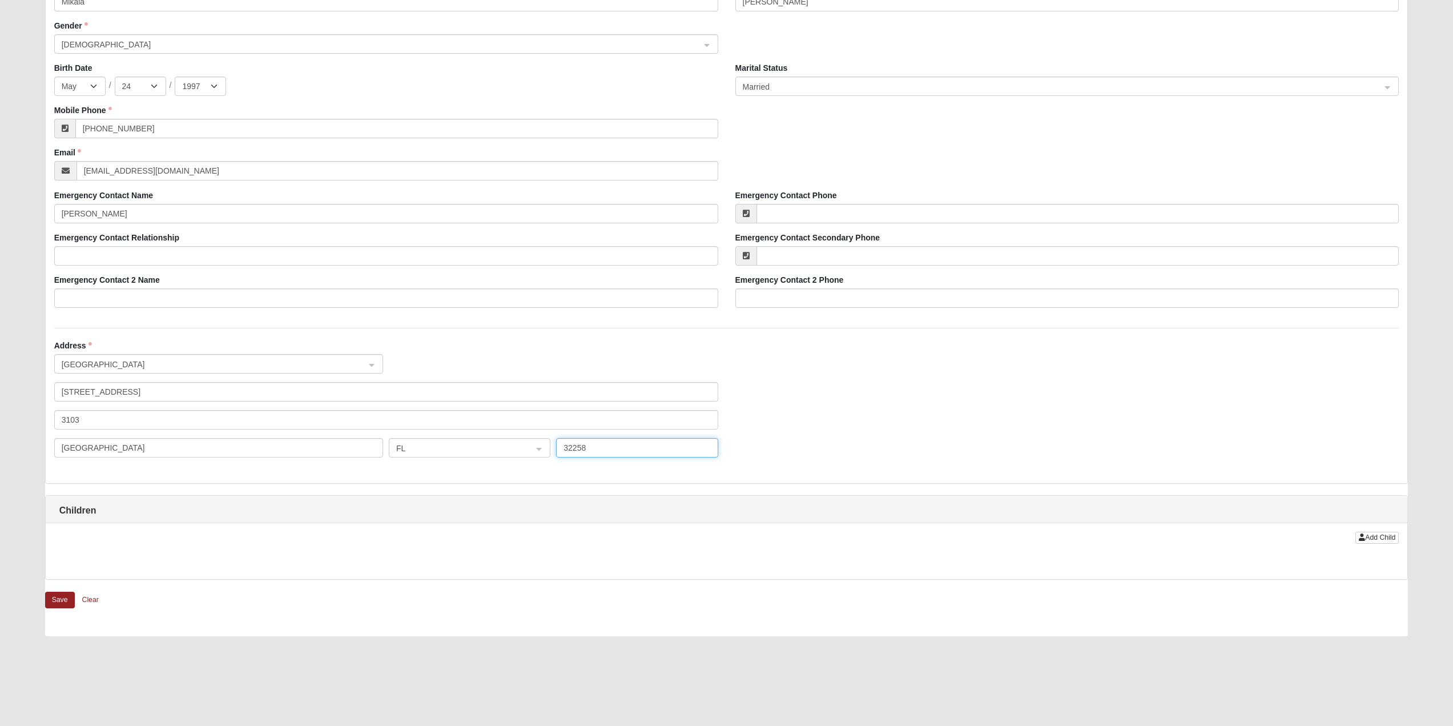
scroll to position [730, 0]
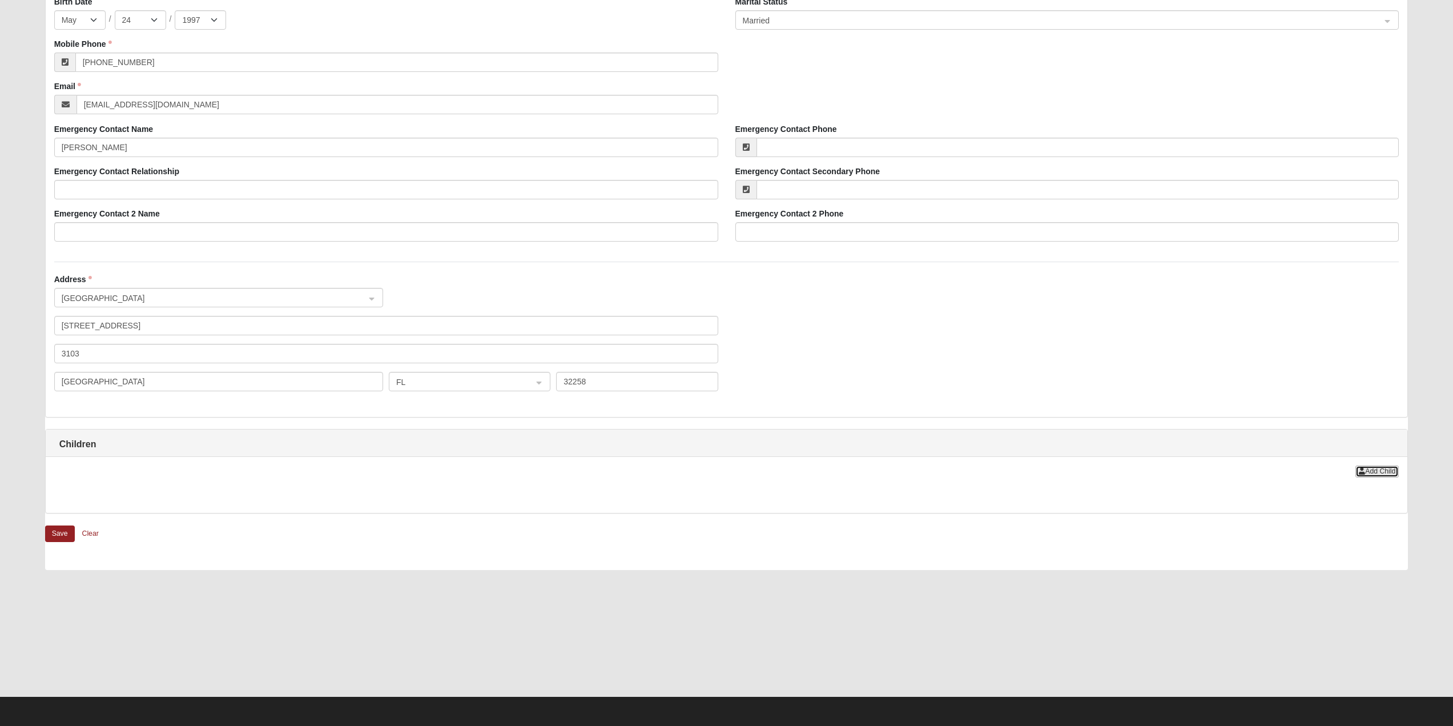
click at [1360, 469] on icon "button" at bounding box center [1362, 471] width 6 height 7
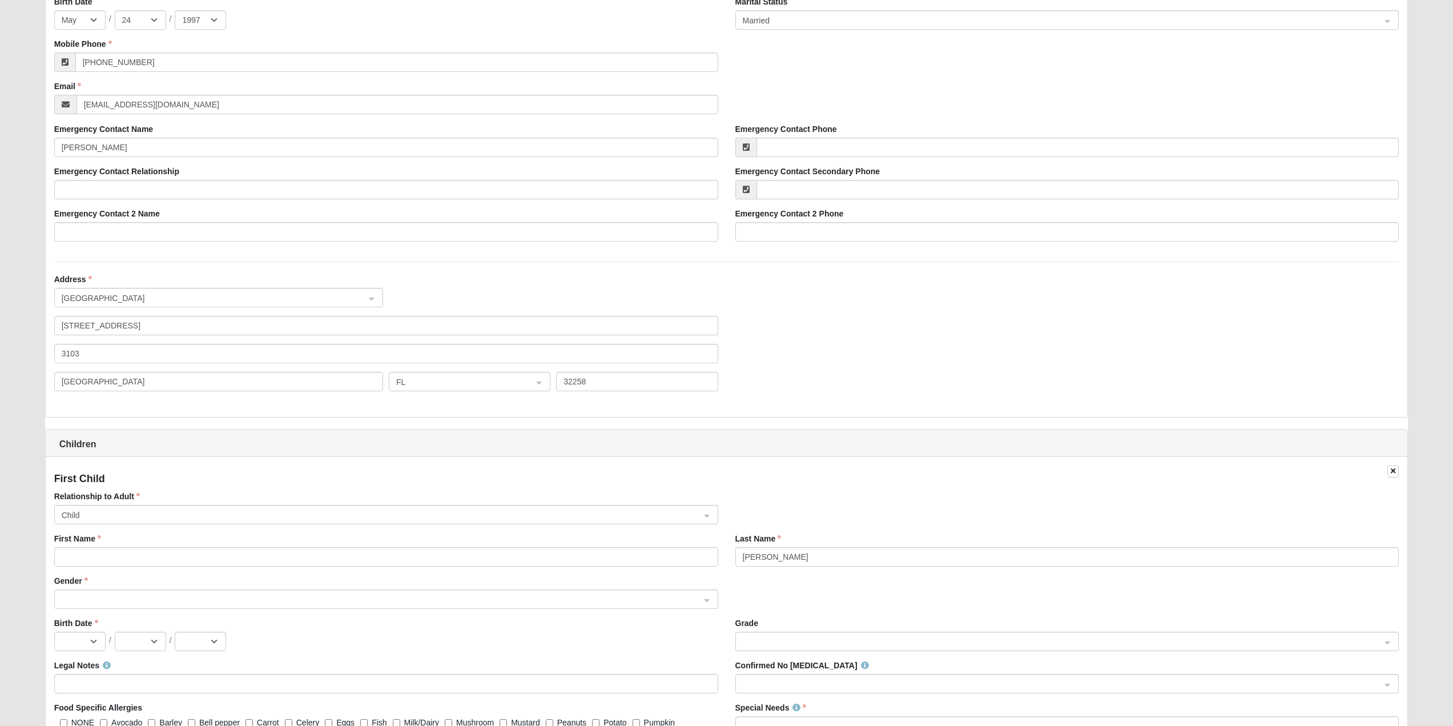
click at [101, 513] on span "Child" at bounding box center [381, 515] width 639 height 13
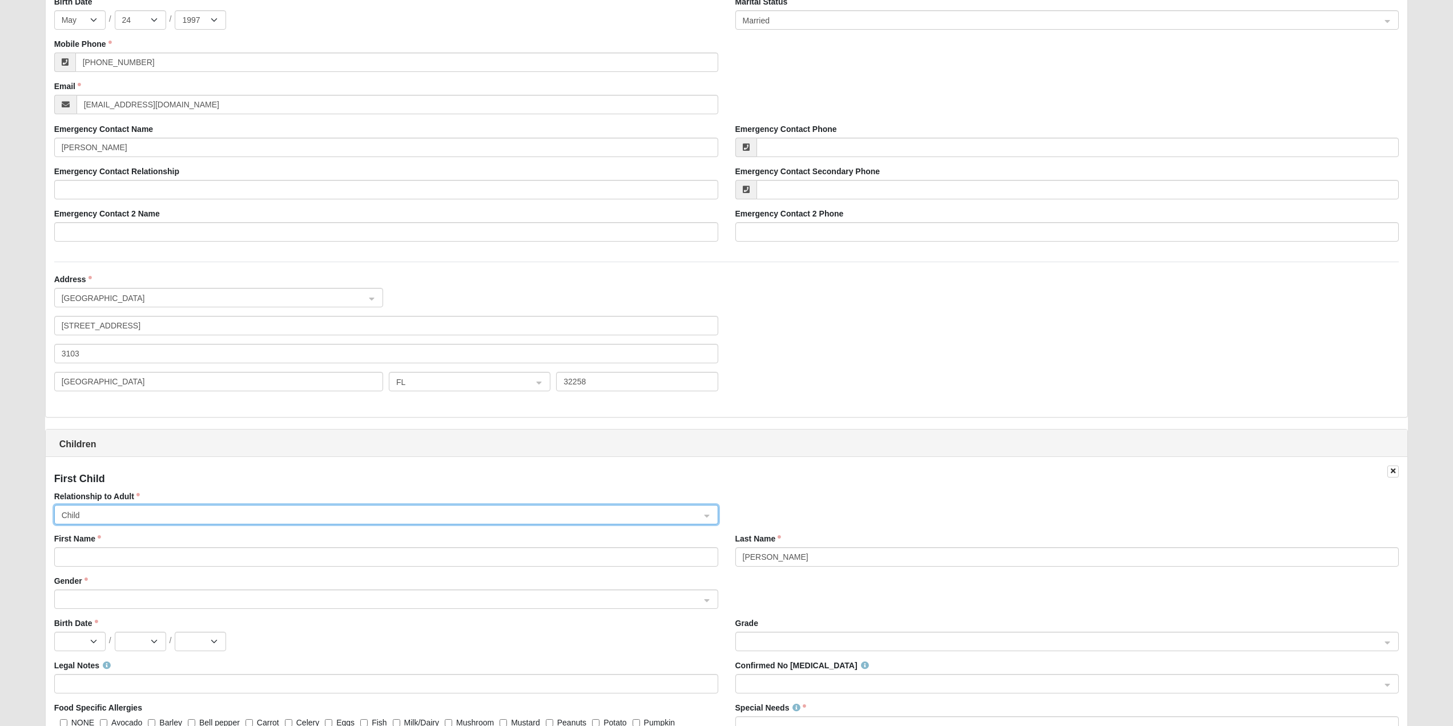
click at [101, 513] on span "Child" at bounding box center [381, 515] width 639 height 13
click at [97, 553] on input "First Name" at bounding box center [386, 556] width 664 height 19
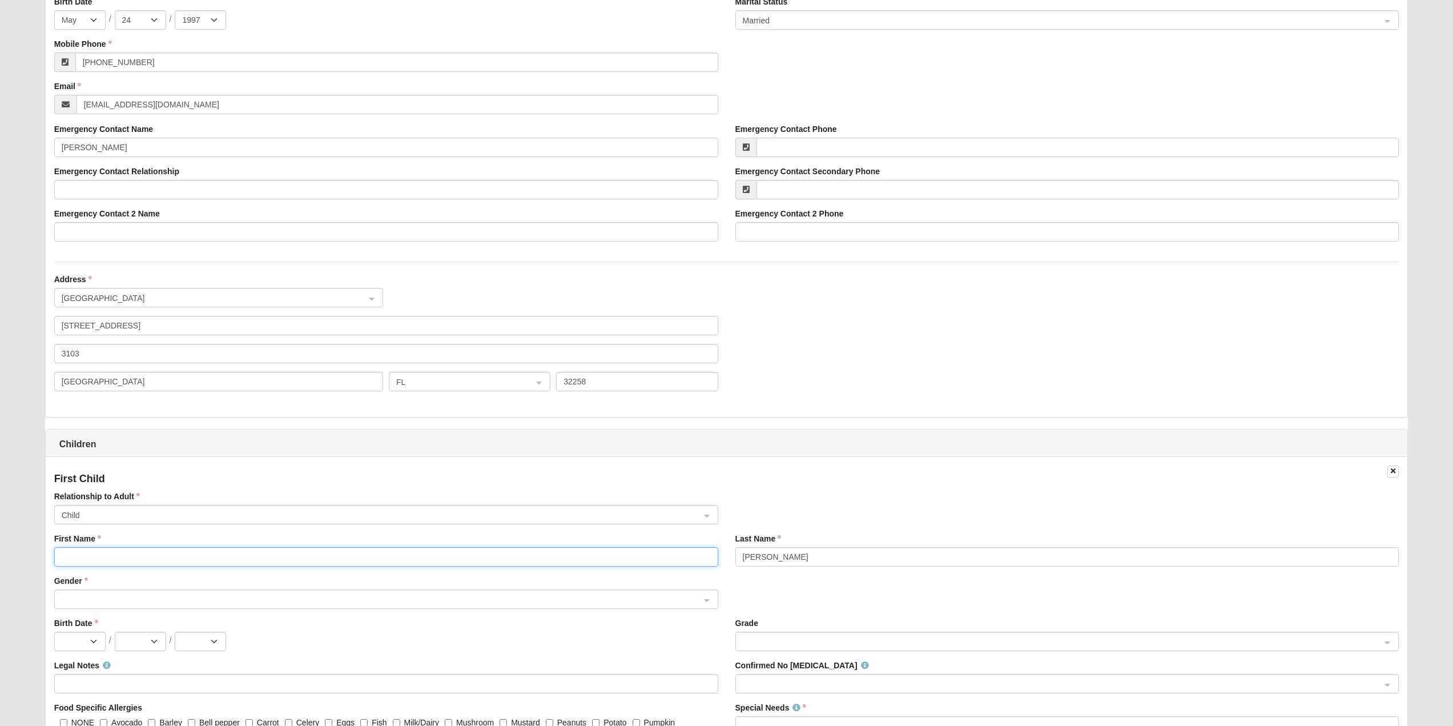
type input "Apollo"
type input "(805) 320-1617"
type input "vankouwenhoven99@gmail.com"
click at [231, 605] on span at bounding box center [381, 599] width 639 height 13
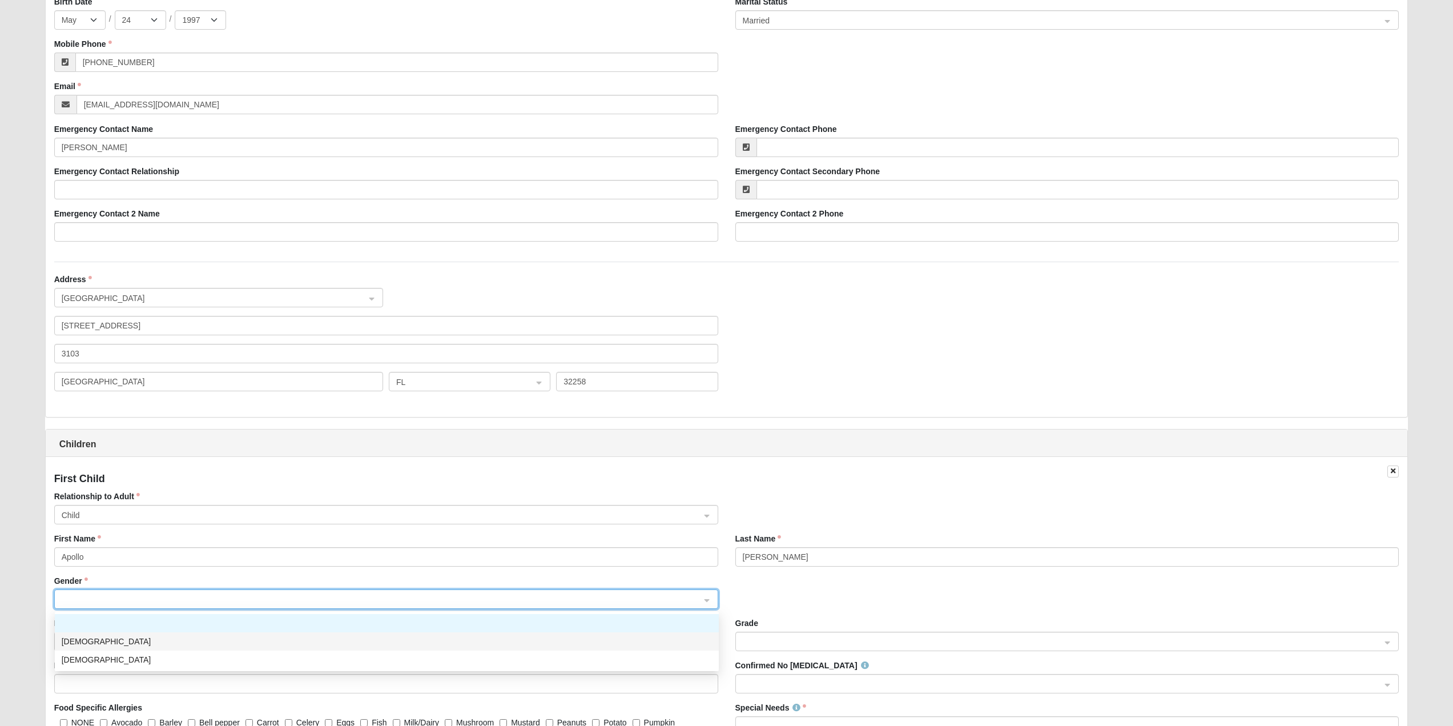
click at [187, 651] on div "Female" at bounding box center [387, 659] width 664 height 18
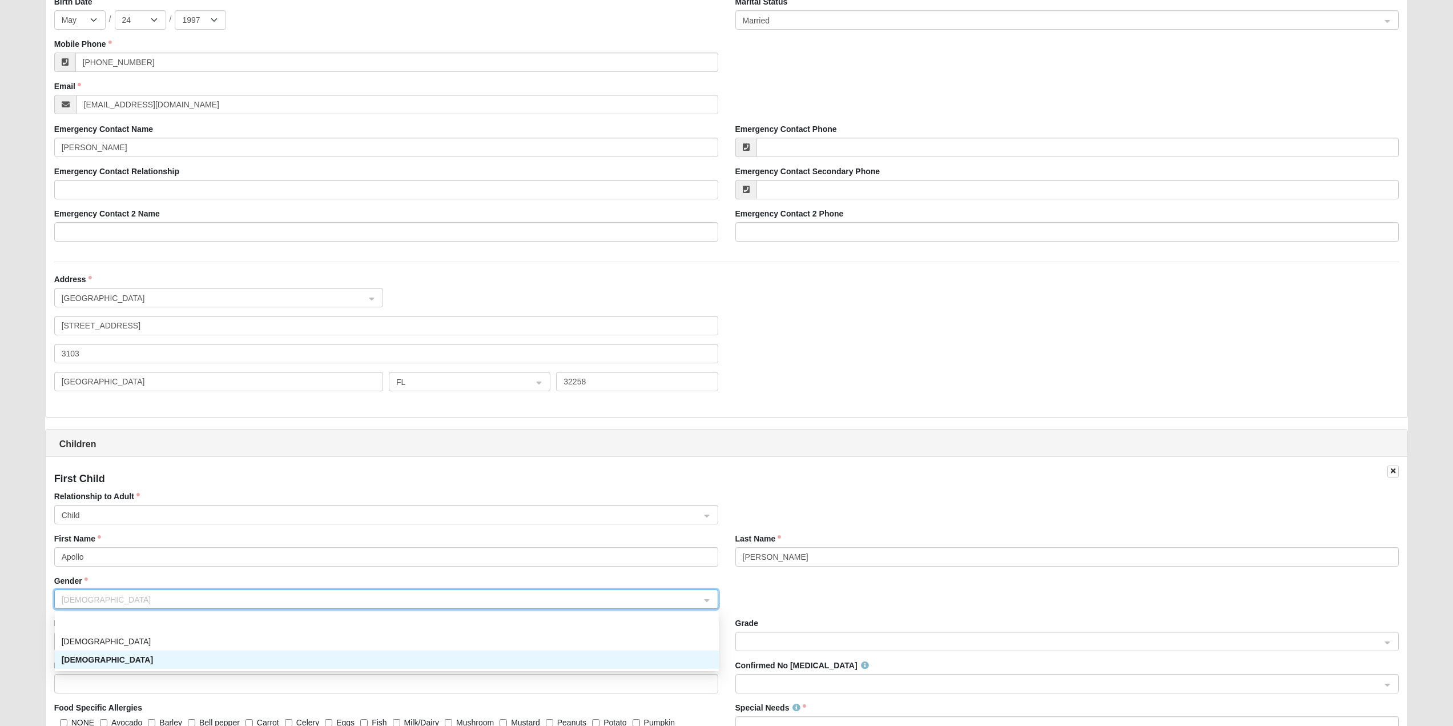
click at [207, 600] on span "Female" at bounding box center [381, 599] width 639 height 13
click at [199, 639] on div "Male" at bounding box center [387, 641] width 650 height 13
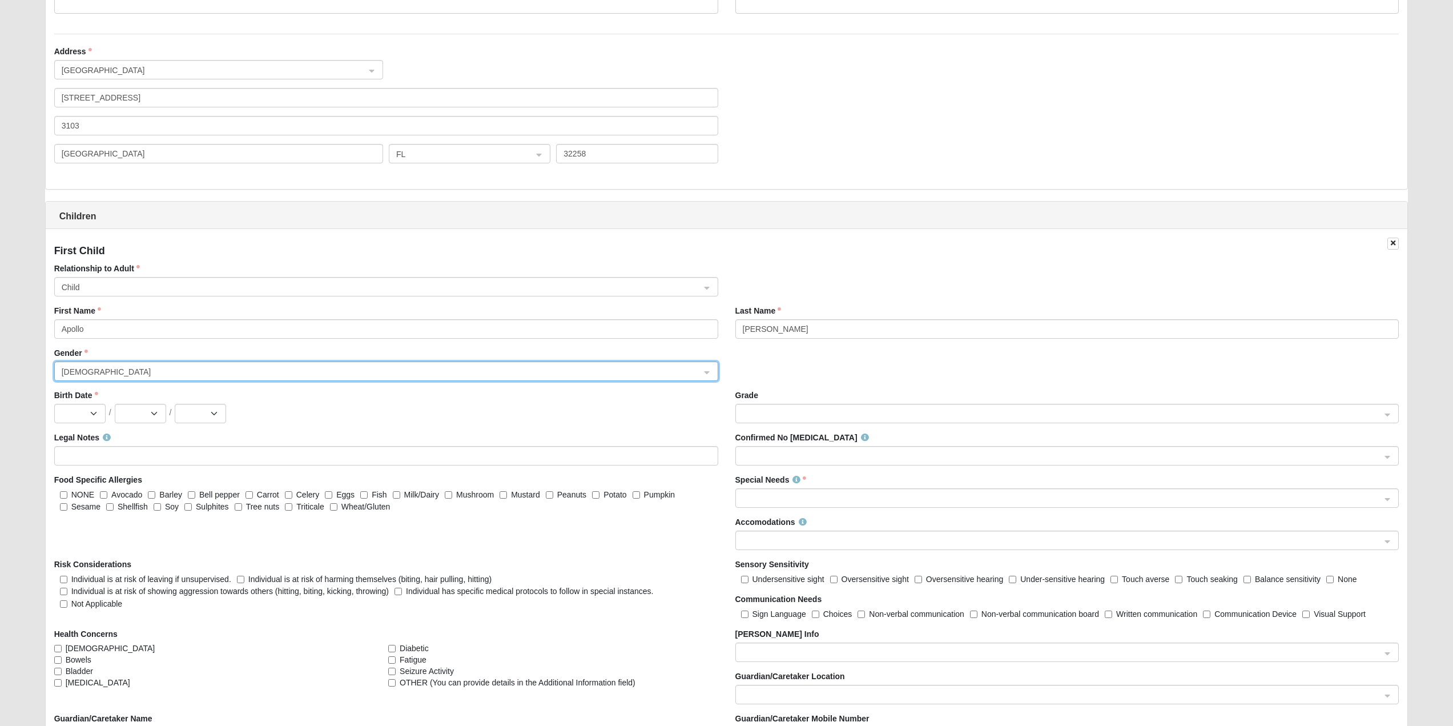
scroll to position [959, 0]
click at [92, 402] on div "Birth Date Jan Feb Mar Apr May Jun Jul Aug Sep Oct Nov Dec / 1 2 3 4 5 6 7 8 9 …" at bounding box center [386, 406] width 664 height 34
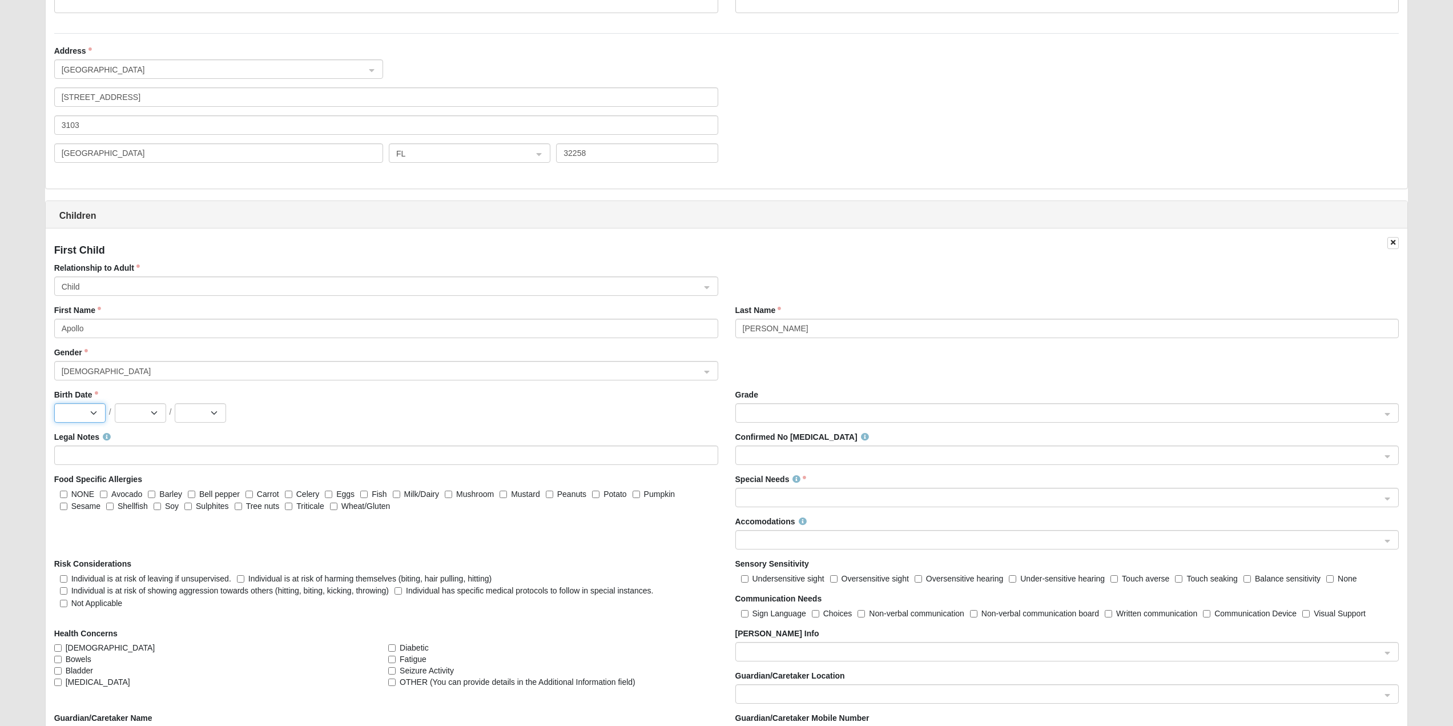
click at [95, 415] on select "Jan Feb Mar Apr May Jun Jul Aug Sep Oct Nov Dec" at bounding box center [79, 412] width 51 height 19
select select "10"
click at [54, 403] on select "Jan Feb Mar Apr May Jun Jul Aug Sep Oct Nov Dec" at bounding box center [79, 412] width 51 height 19
click at [127, 412] on select "1 2 3 4 5 6 7 8 9 10 11 12 13 14 15 16 17 18 19 20 21 22 23 24 25 26 27 28 29 3…" at bounding box center [140, 412] width 51 height 19
select select "29"
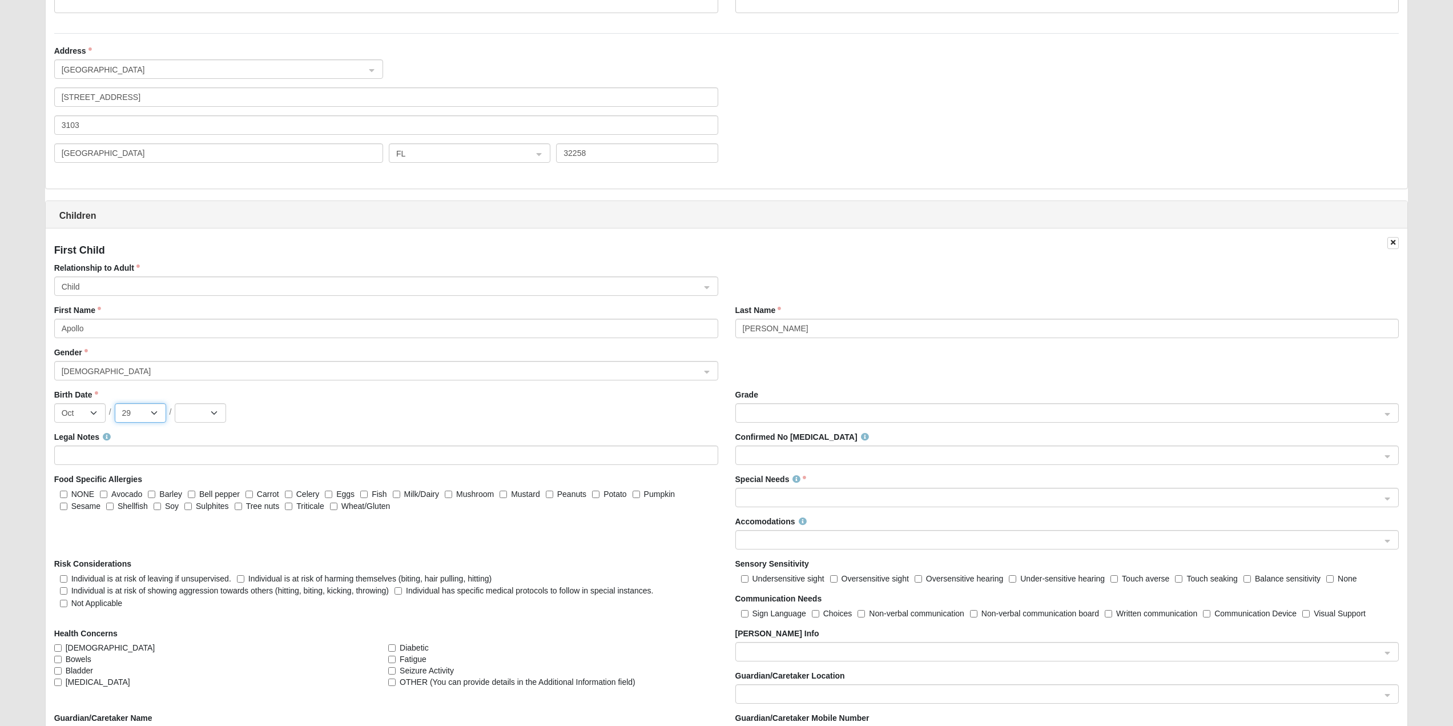
click at [115, 403] on select "1 2 3 4 5 6 7 8 9 10 11 12 13 14 15 16 17 18 19 20 21 22 23 24 25 26 27 28 29 3…" at bounding box center [140, 412] width 51 height 19
click at [201, 424] on div "Birth Date Jan Feb Mar Apr May Jun Jul Aug Sep Oct Nov Dec / 1 2 3 4 5 6 7 8 9 …" at bounding box center [386, 410] width 681 height 42
click at [201, 408] on select "2025 2024 2023 2022 2021 2020 2019 2018 2017 2016 2015 2014 2013 2012 2011 2010…" at bounding box center [200, 412] width 51 height 19
select select "2023"
click at [175, 403] on select "2025 2024 2023 2022 2021 2020 2019 2018 2017 2016 2015 2014 2013 2012 2011 2010…" at bounding box center [200, 412] width 51 height 19
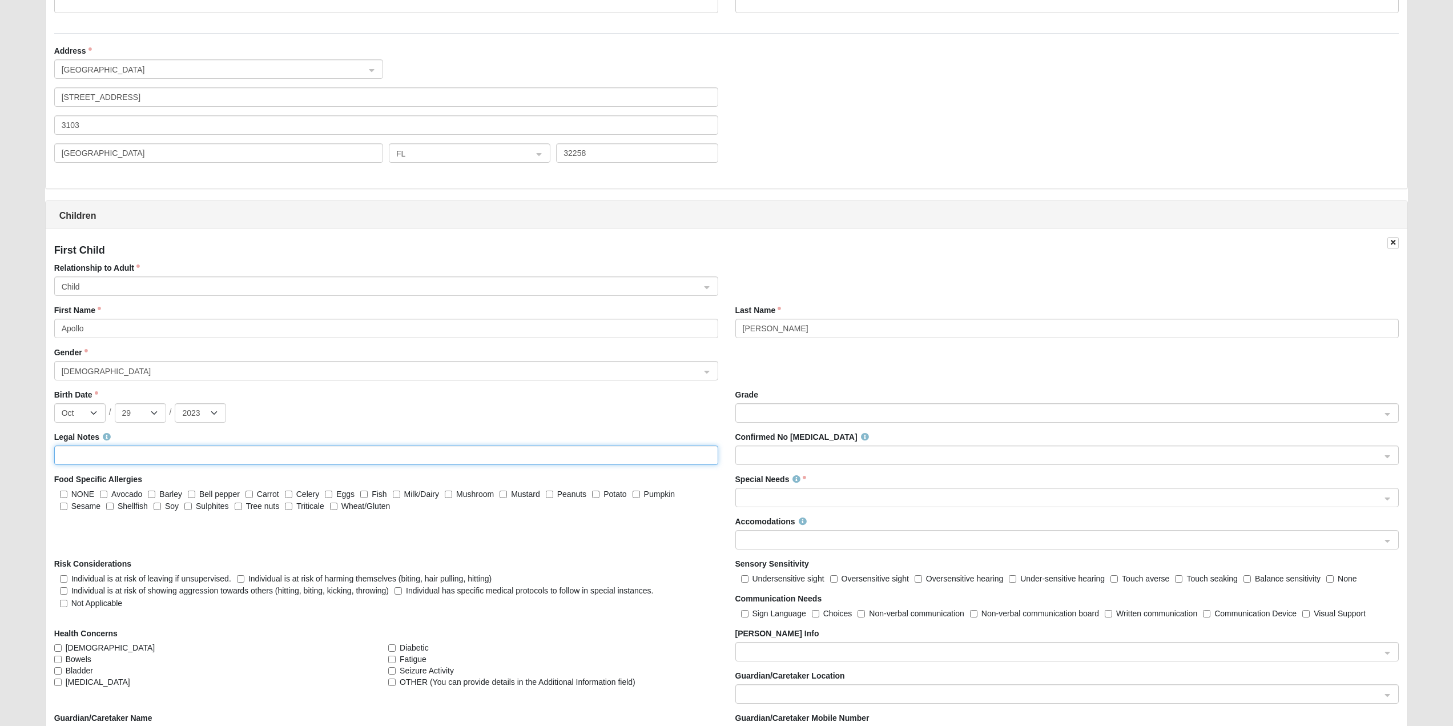
click at [162, 445] on input "Legal Notes" at bounding box center [386, 454] width 664 height 19
click at [810, 413] on span at bounding box center [1062, 413] width 639 height 13
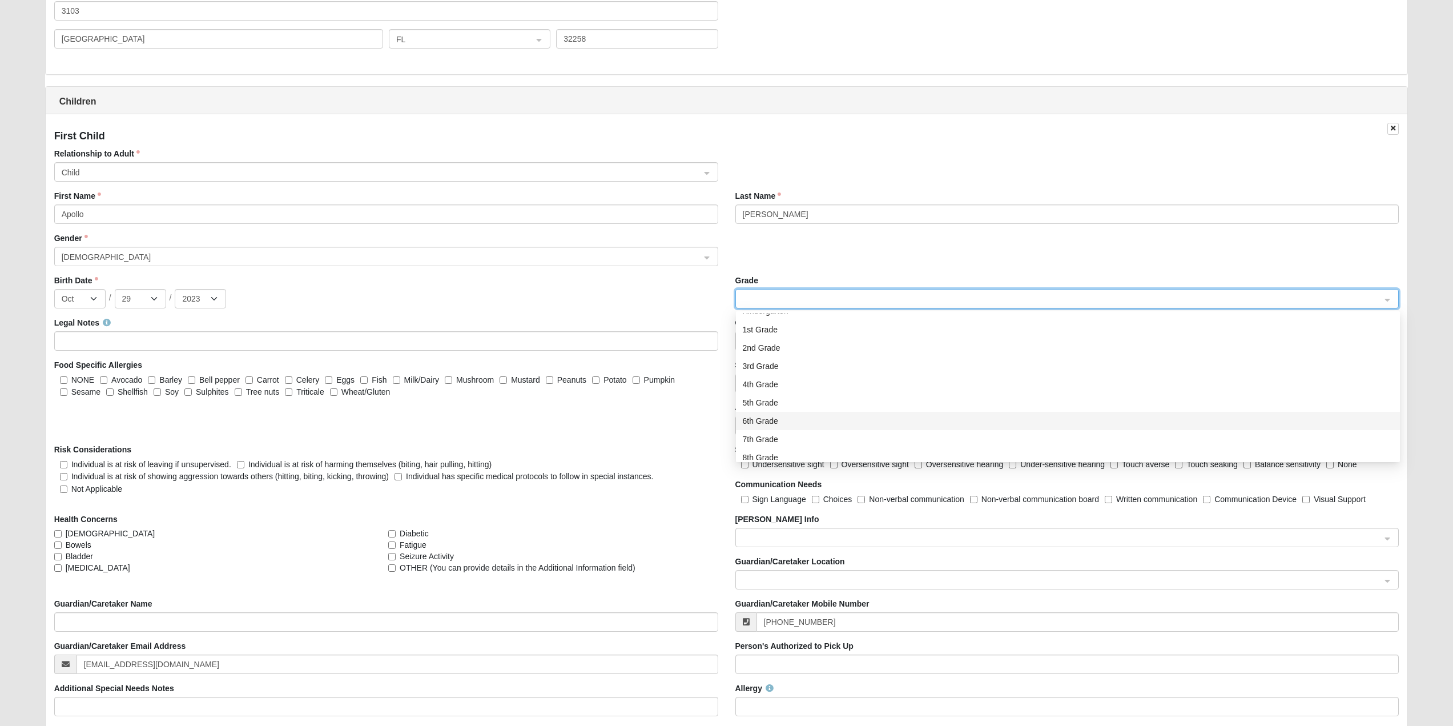
scroll to position [0, 0]
click at [701, 294] on div "Jan Feb Mar Apr May Jun Jul Aug Sep Oct Nov Dec / 1 2 3 4 5 6 7 8 9 10 11 12 13…" at bounding box center [386, 298] width 664 height 19
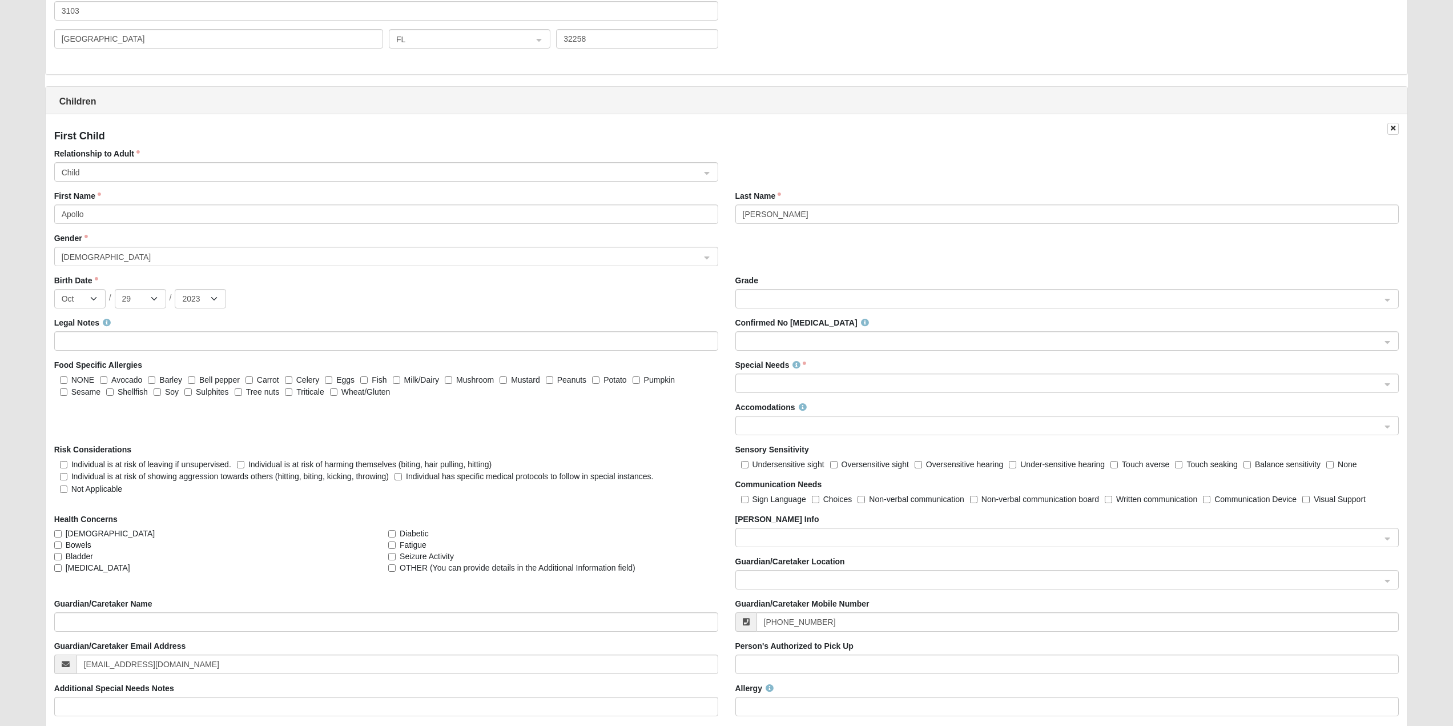
click at [784, 344] on span at bounding box center [1062, 341] width 639 height 13
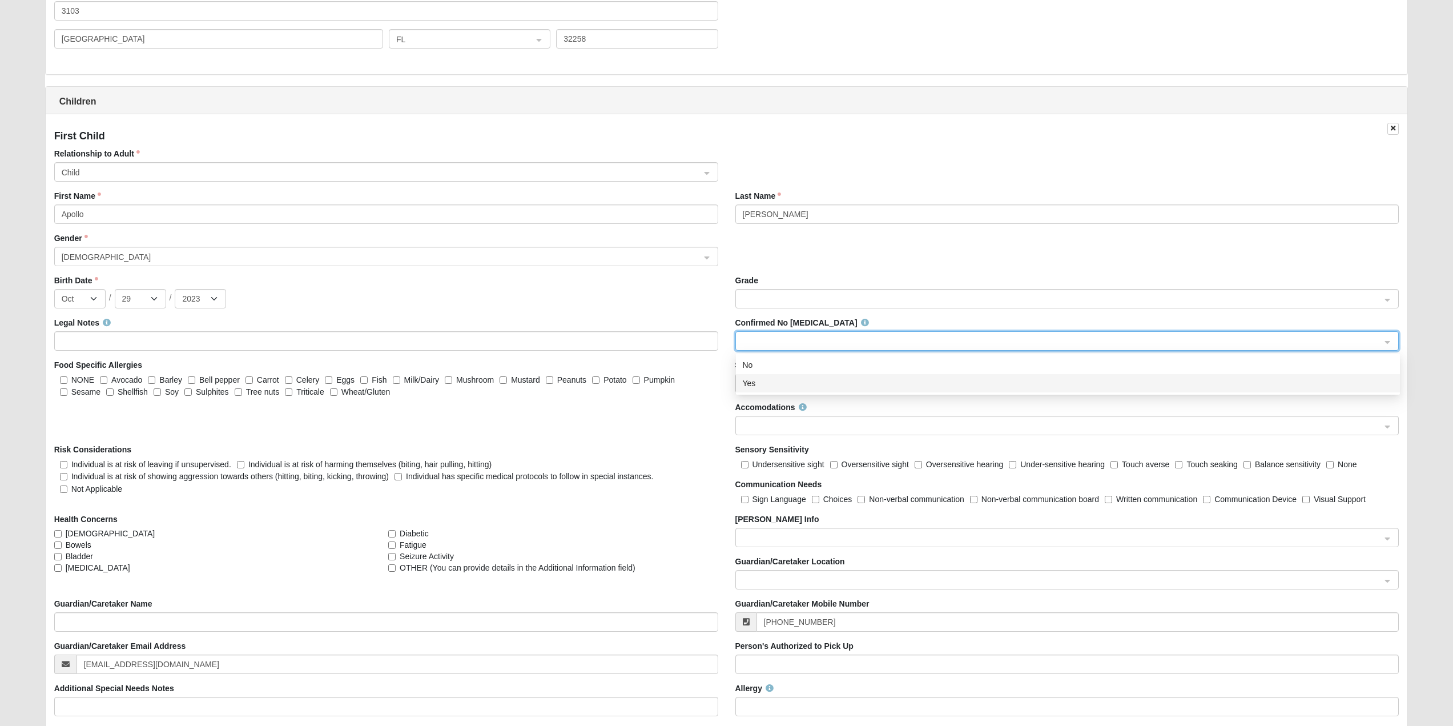
click at [781, 388] on div "Yes" at bounding box center [1068, 383] width 650 height 13
click at [779, 380] on span at bounding box center [1062, 383] width 639 height 13
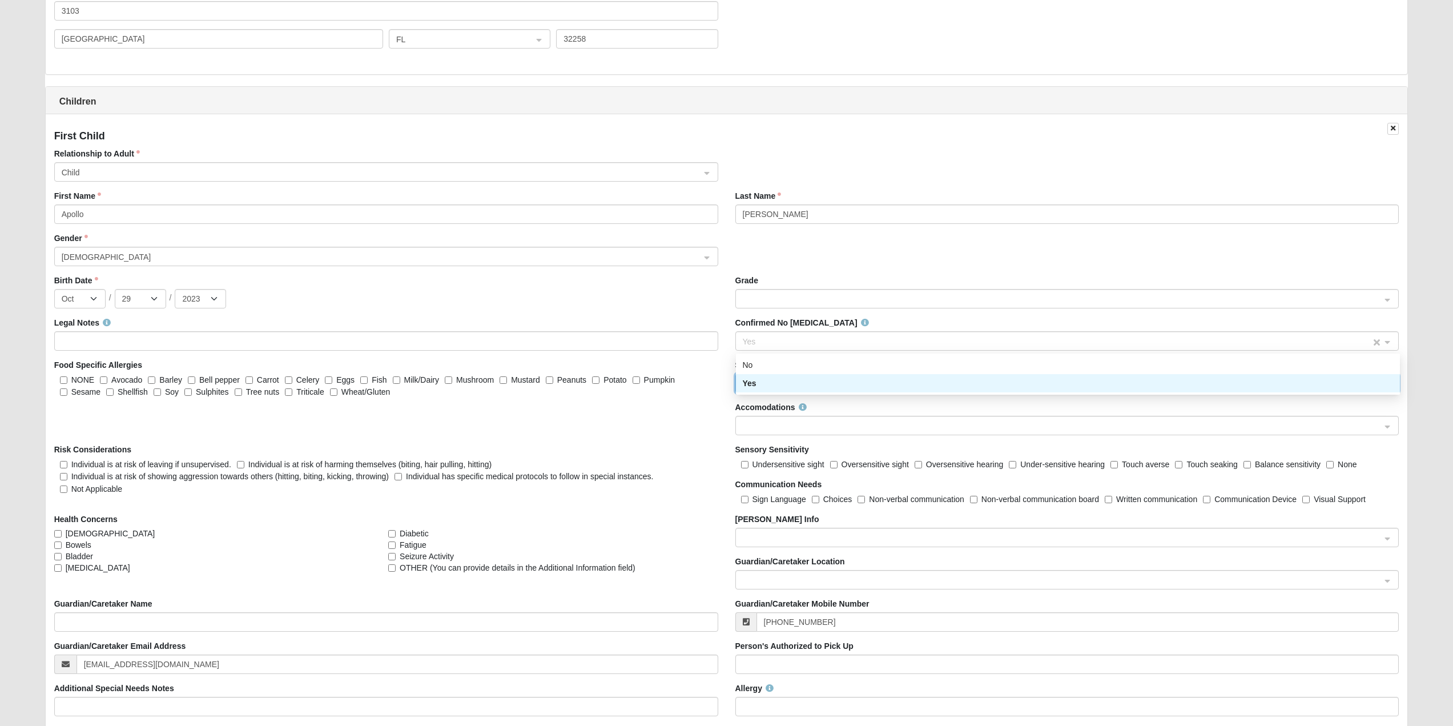
click at [757, 339] on span "Yes" at bounding box center [1057, 341] width 629 height 13
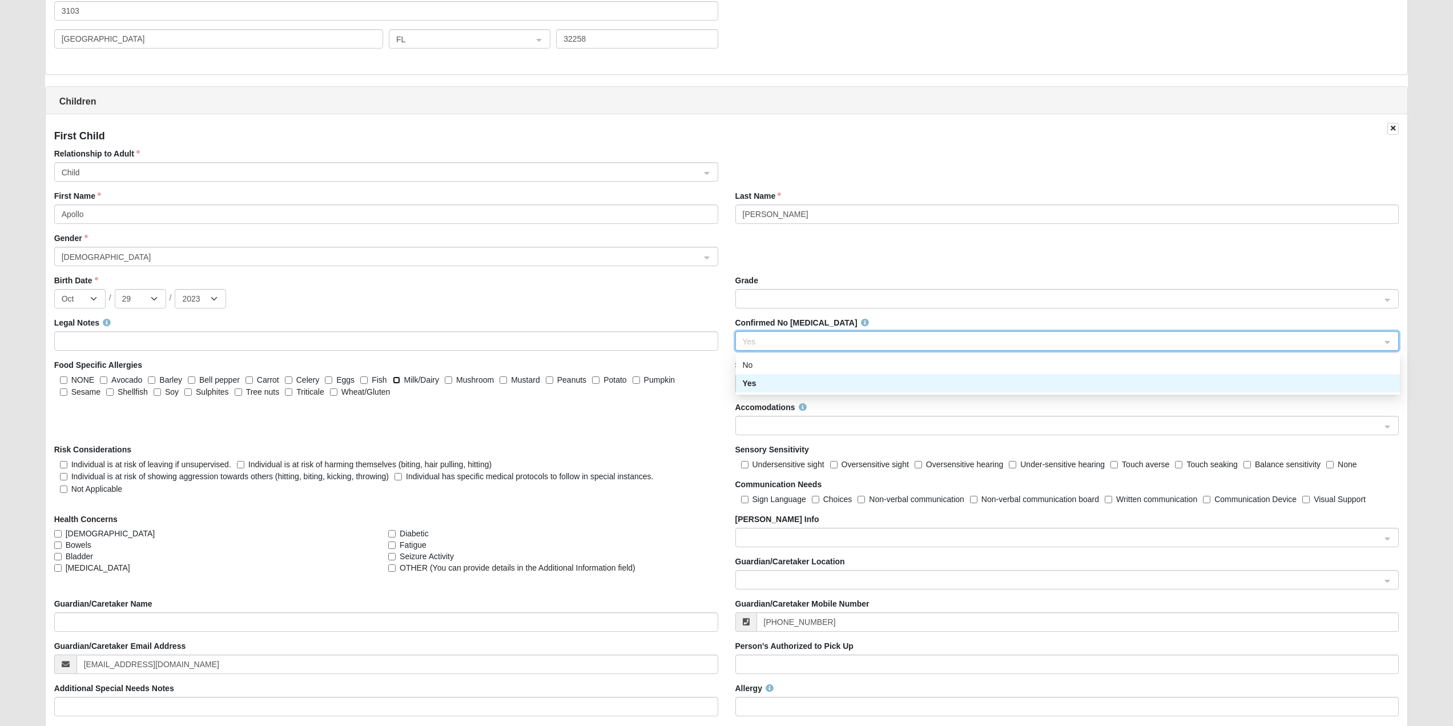
click at [395, 379] on input "Milk/Dairy" at bounding box center [396, 379] width 7 height 7
checkbox input "true"
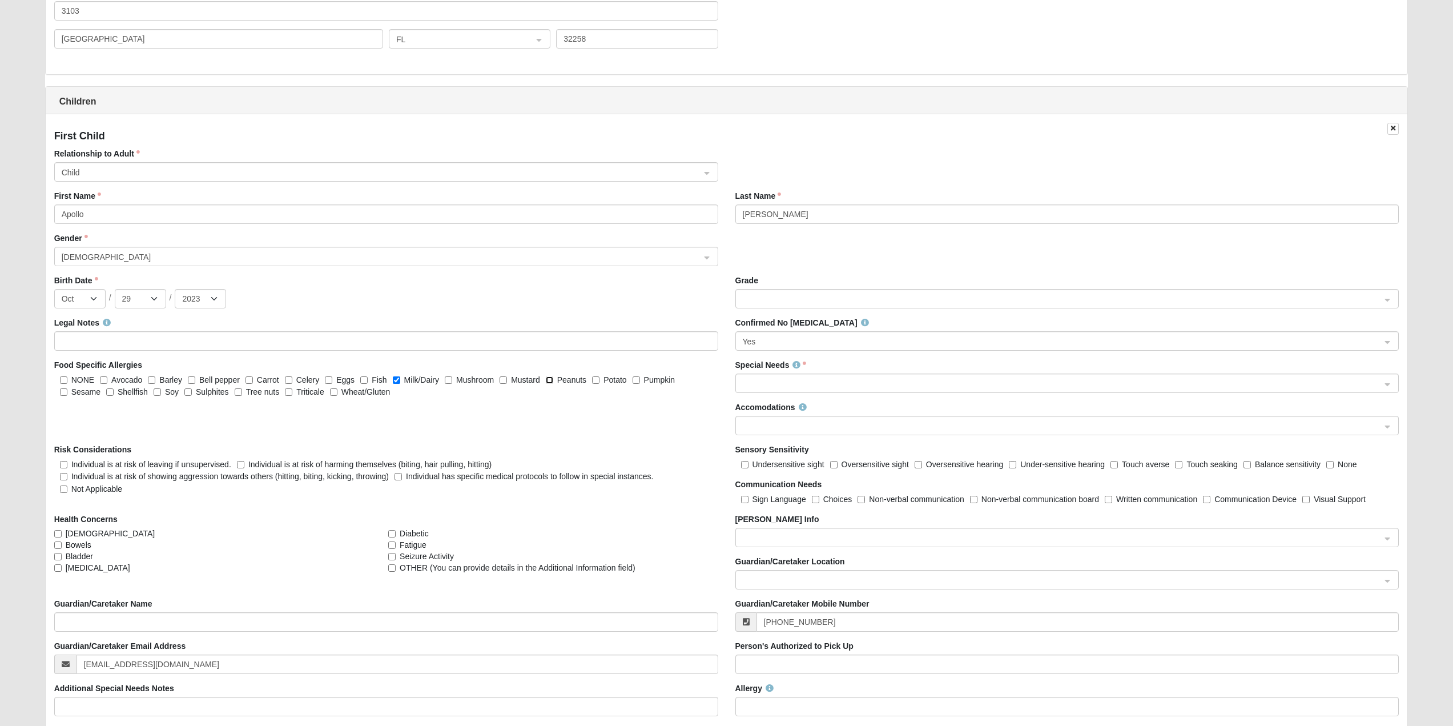
click at [549, 381] on input "Peanuts" at bounding box center [549, 379] width 7 height 7
click at [555, 380] on label "Peanuts" at bounding box center [566, 379] width 41 height 11
click at [553, 380] on input "Peanuts" at bounding box center [549, 379] width 7 height 7
checkbox input "false"
click at [99, 491] on span "Not Applicable" at bounding box center [96, 488] width 51 height 9
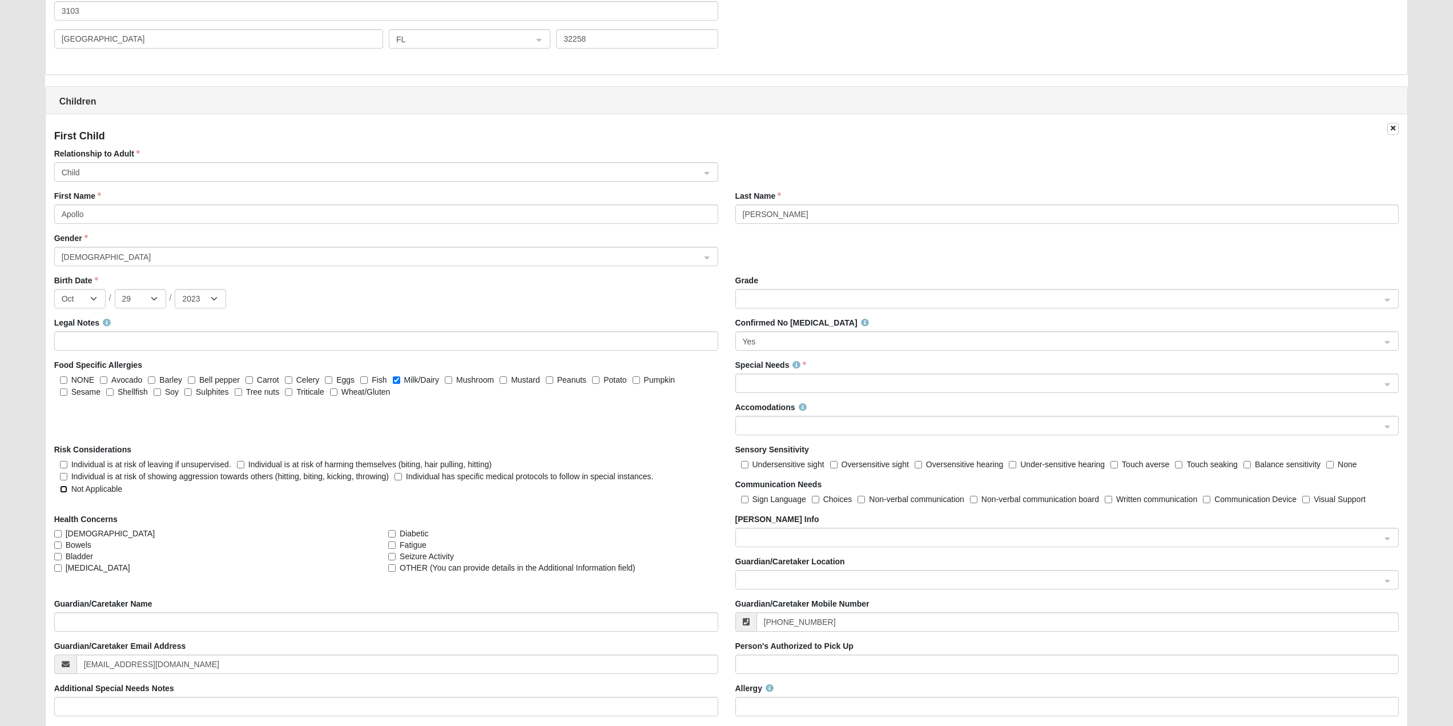
click at [67, 491] on input "Not Applicable" at bounding box center [63, 488] width 7 height 7
checkbox input "true"
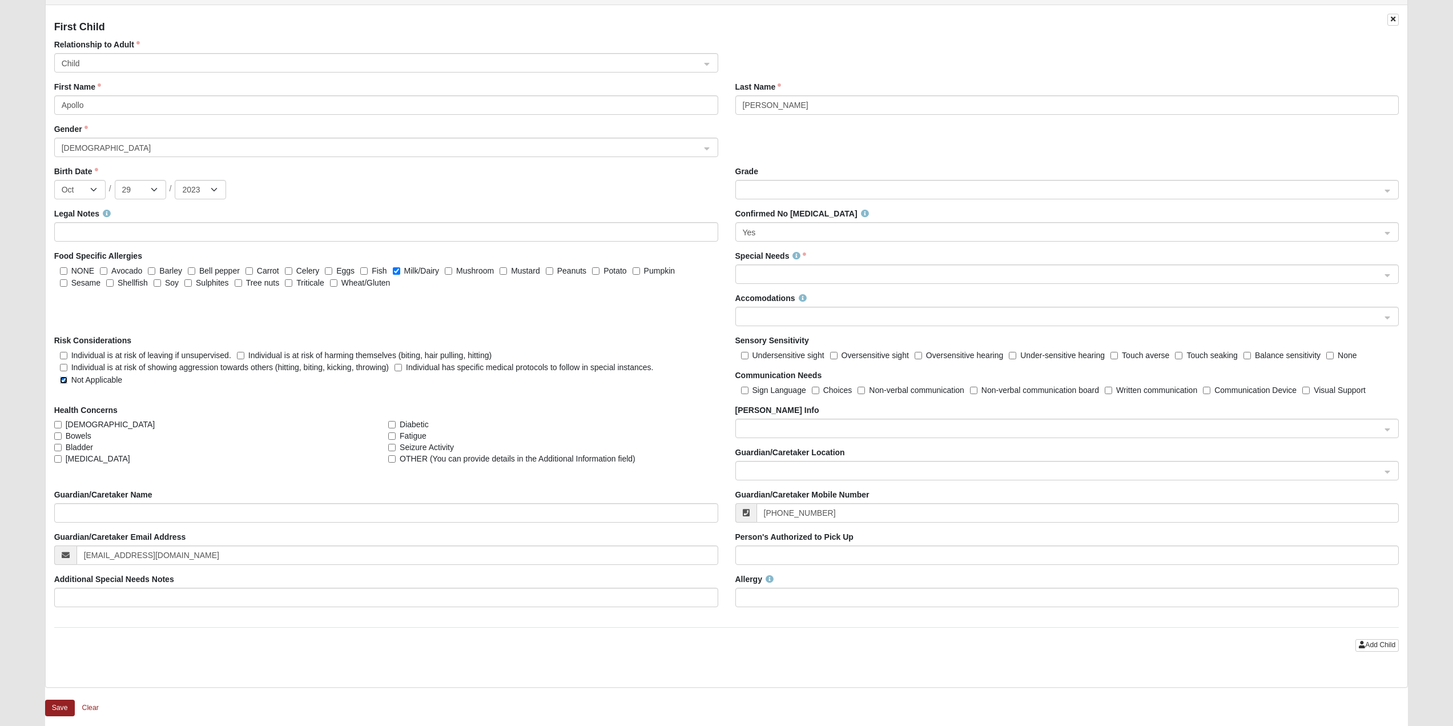
scroll to position [1187, 0]
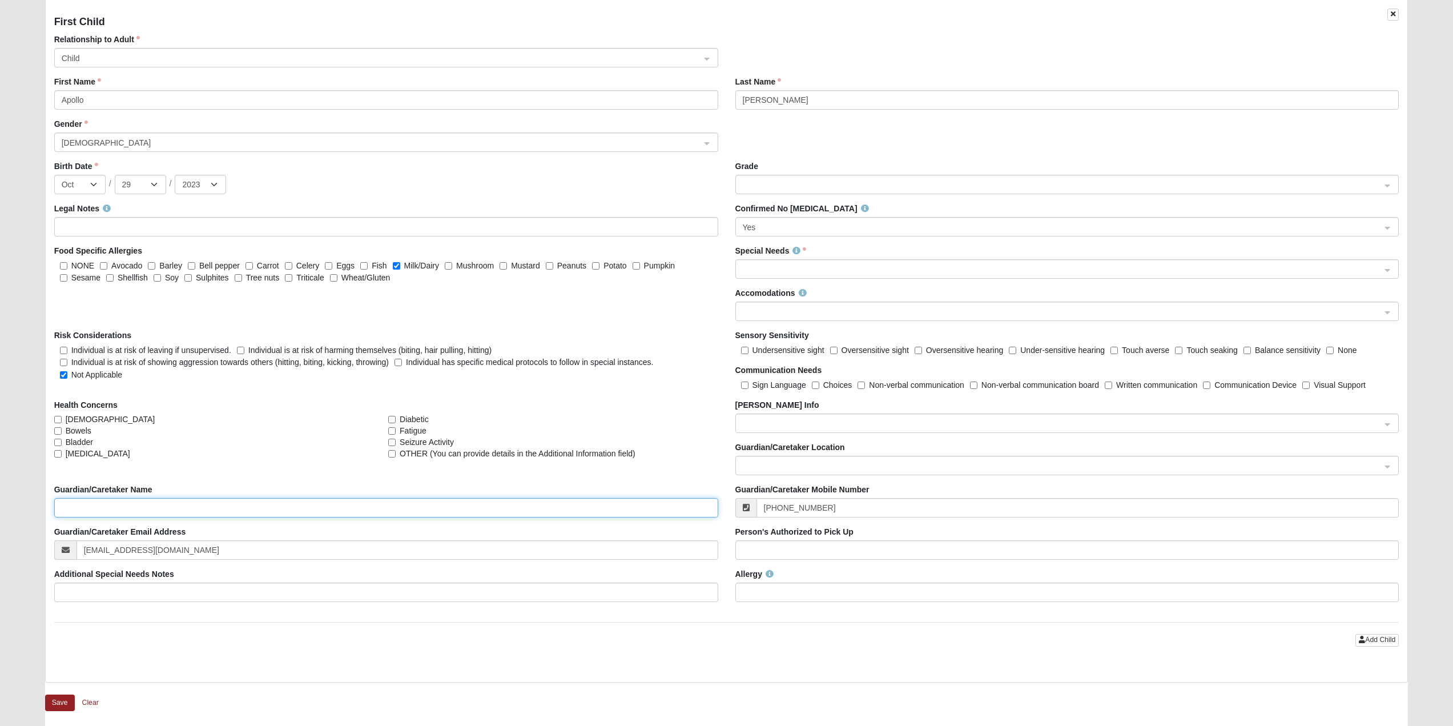
click at [127, 507] on input "Guardian/Caretaker Name" at bounding box center [386, 507] width 664 height 19
type input "Michael Crownover"
click at [804, 555] on input "Person's Authorized to Pick Up" at bounding box center [1068, 549] width 664 height 19
type input "M"
type input "Mikala Crownover/Michael Crownover"
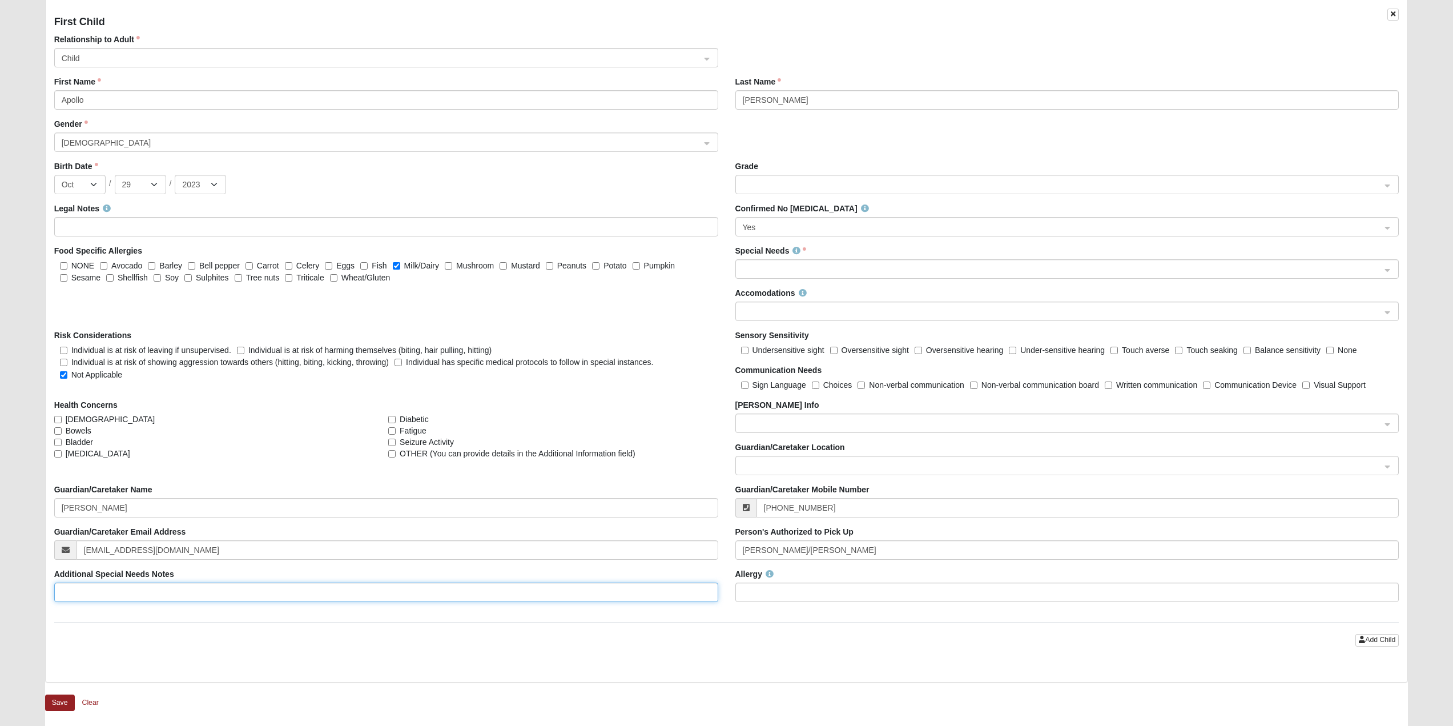
click at [227, 591] on input "Additional Special Needs Notes" at bounding box center [386, 591] width 664 height 19
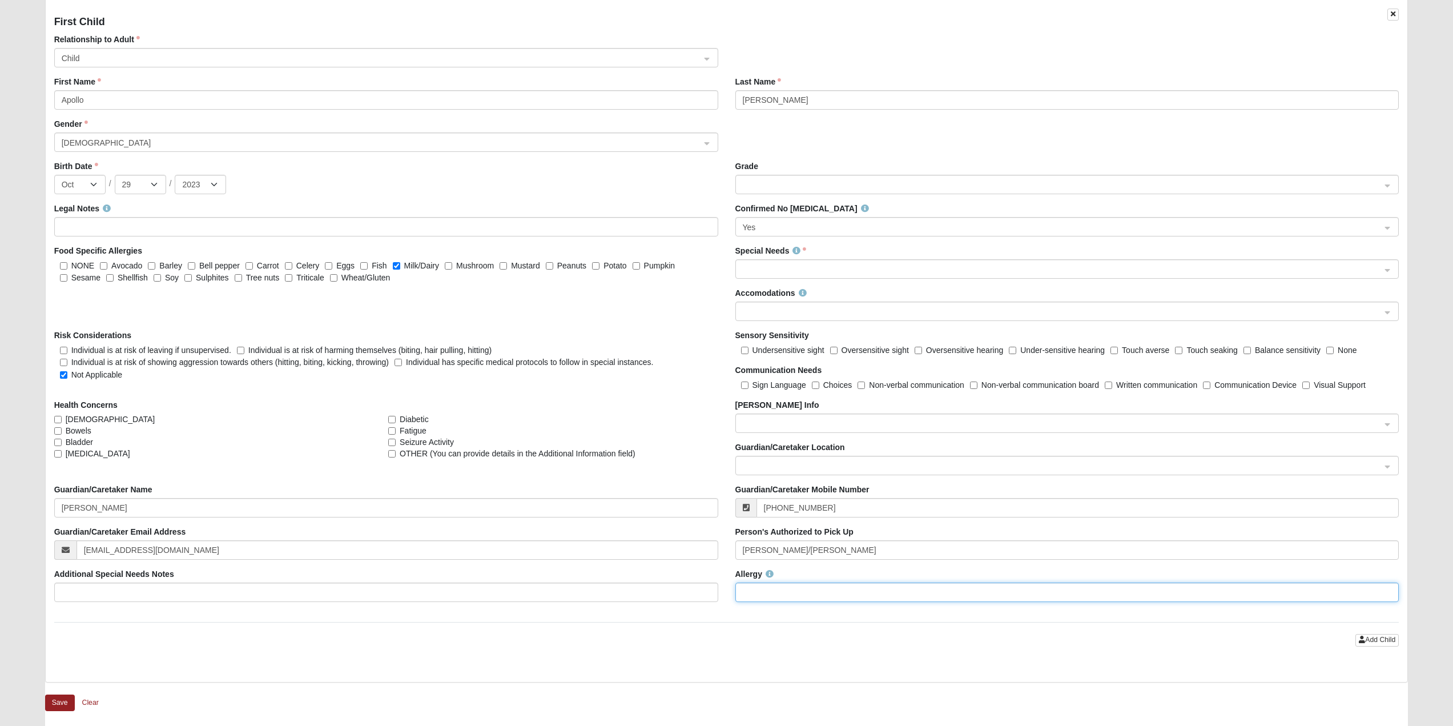
click at [774, 601] on input "Allergy" at bounding box center [1068, 591] width 664 height 19
click at [722, 621] on div "First Child Relationship to Adult Child 362553da-359d-43d5-9719-e54040d8fd08 C8…" at bounding box center [727, 341] width 1363 height 682
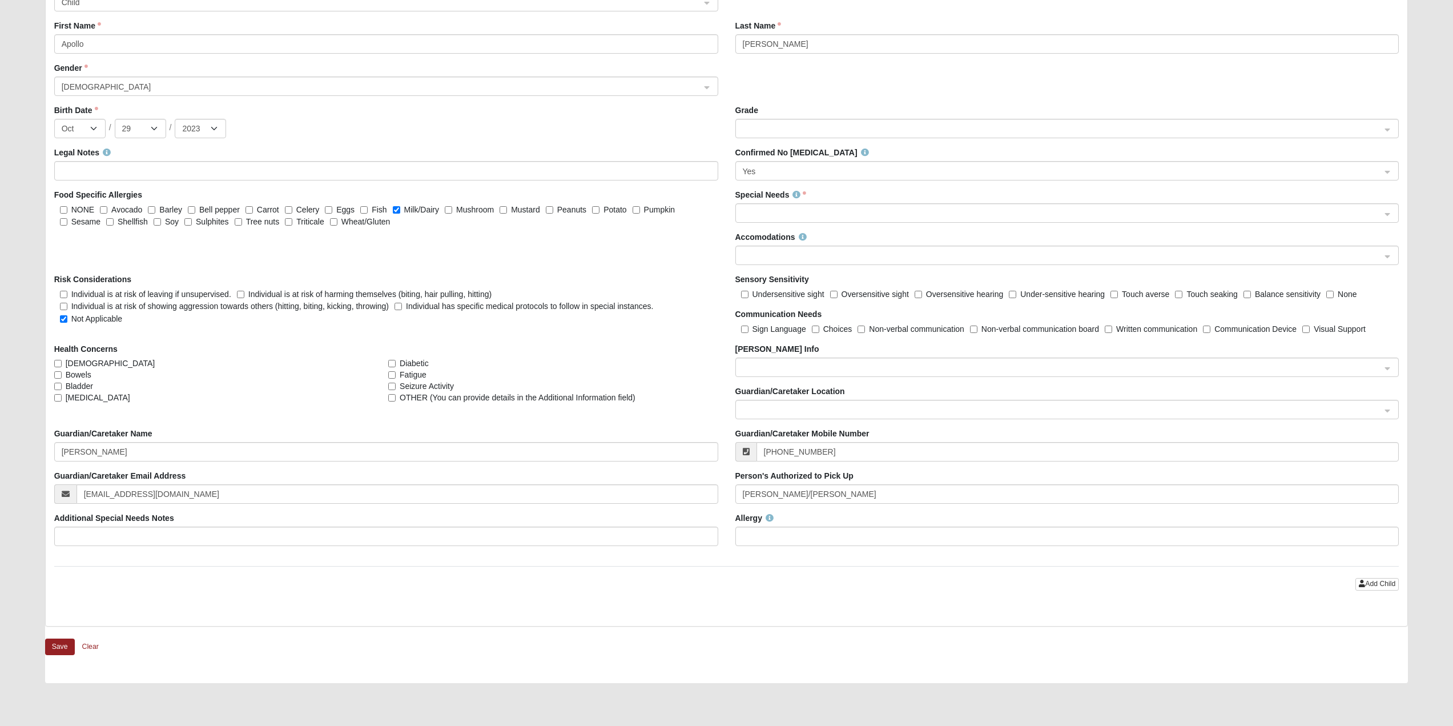
scroll to position [1244, 0]
click at [72, 649] on button "Save" at bounding box center [60, 645] width 30 height 17
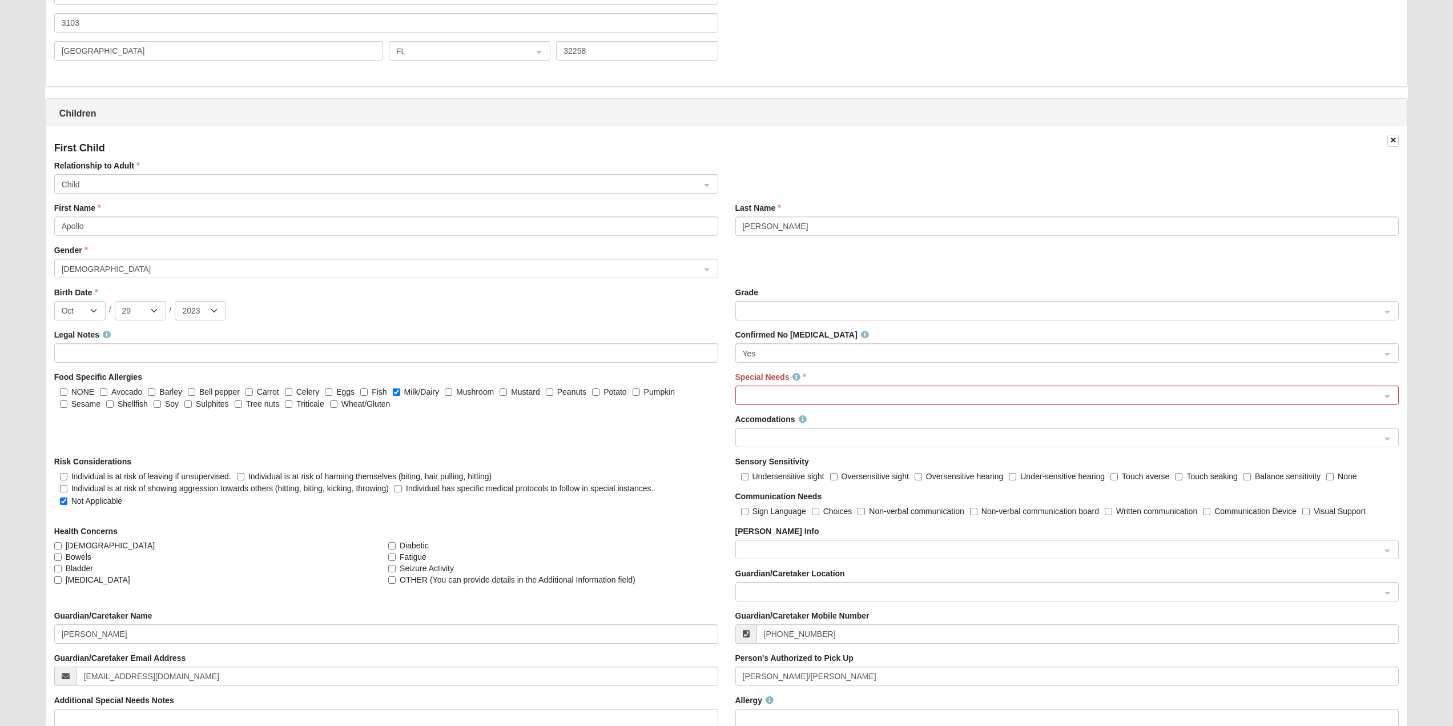
scroll to position [1120, 0]
click at [788, 389] on span at bounding box center [1062, 393] width 639 height 13
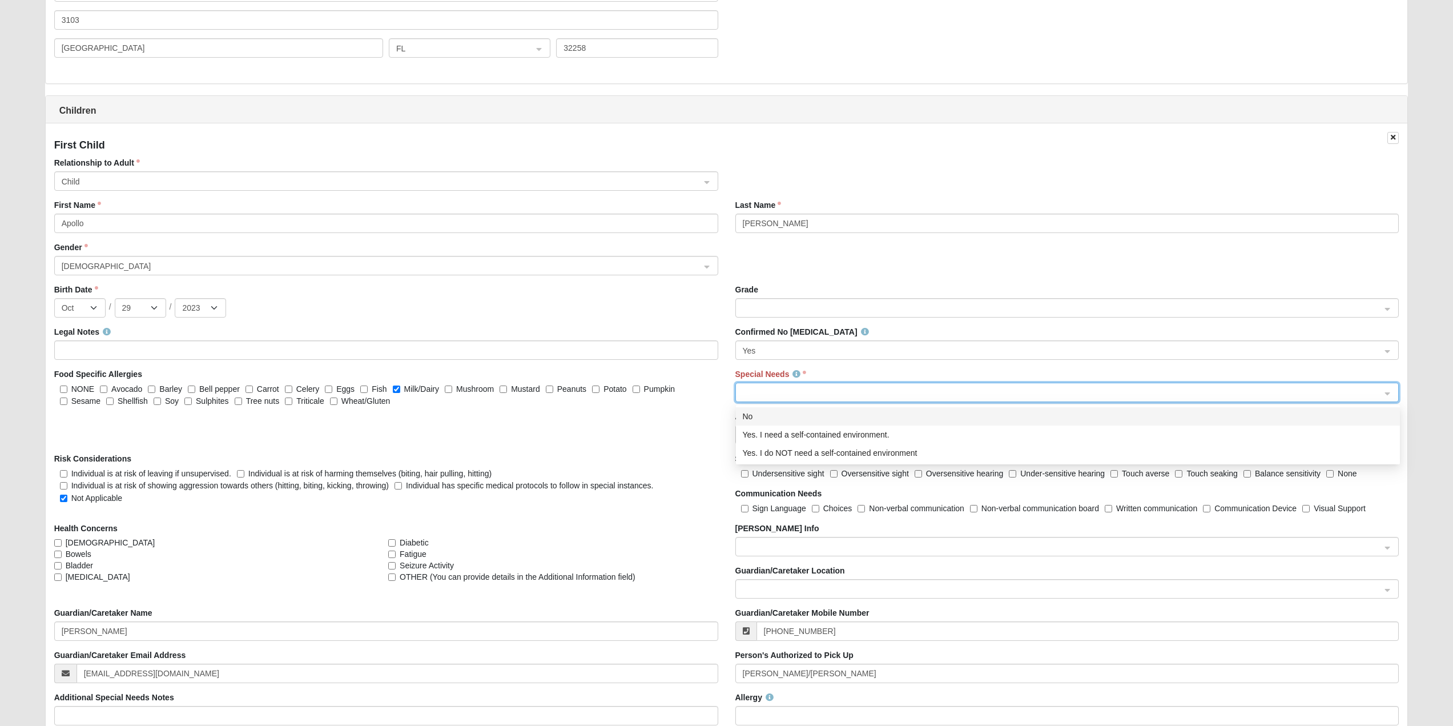
click at [748, 419] on div "No" at bounding box center [1068, 416] width 650 height 13
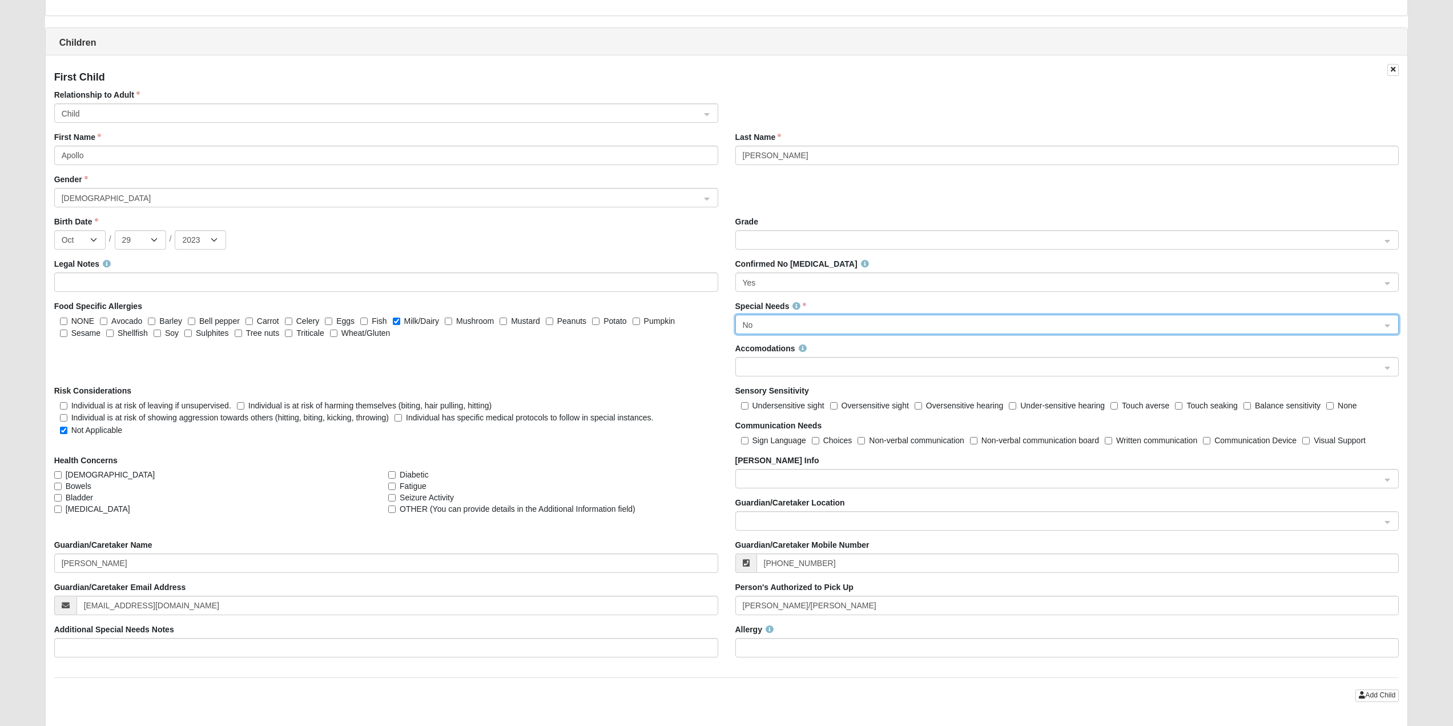
scroll to position [1413, 0]
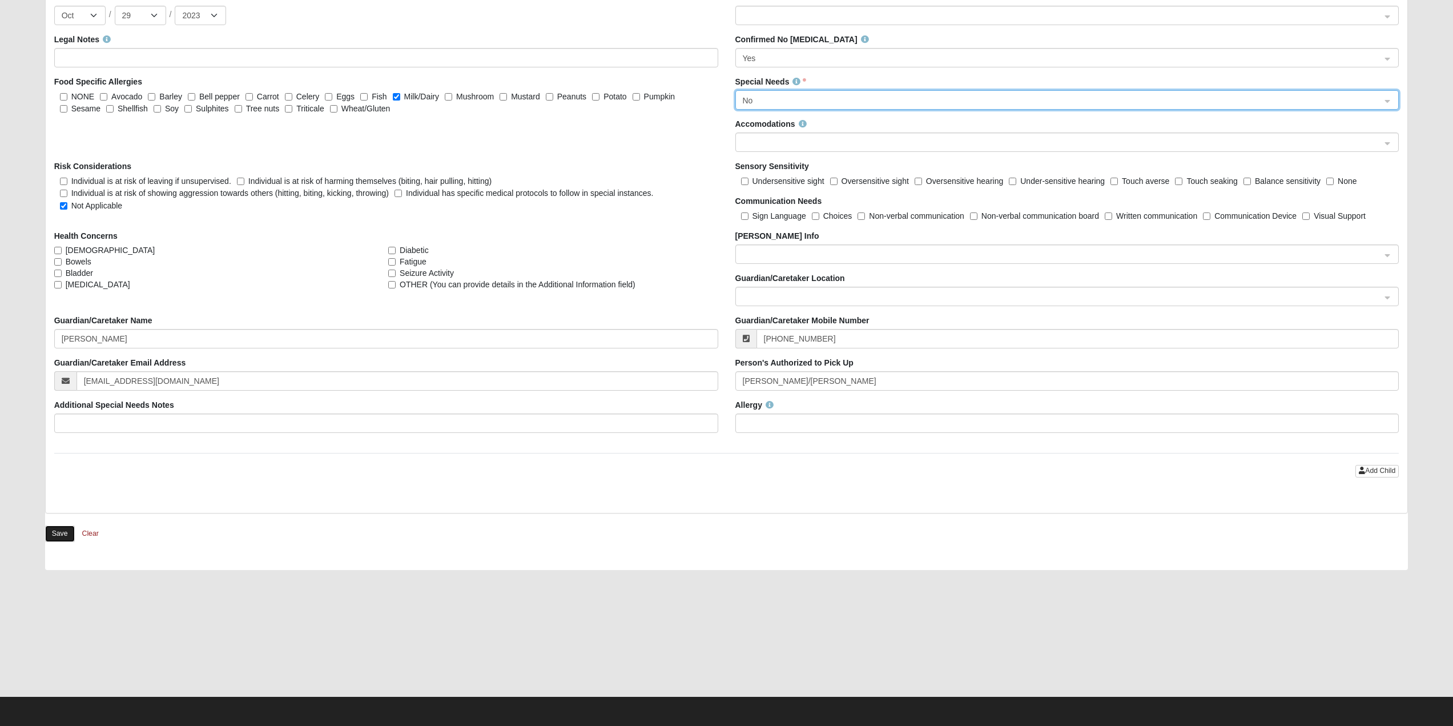
click at [69, 528] on button "Save" at bounding box center [60, 533] width 30 height 17
